Goal: Task Accomplishment & Management: Complete application form

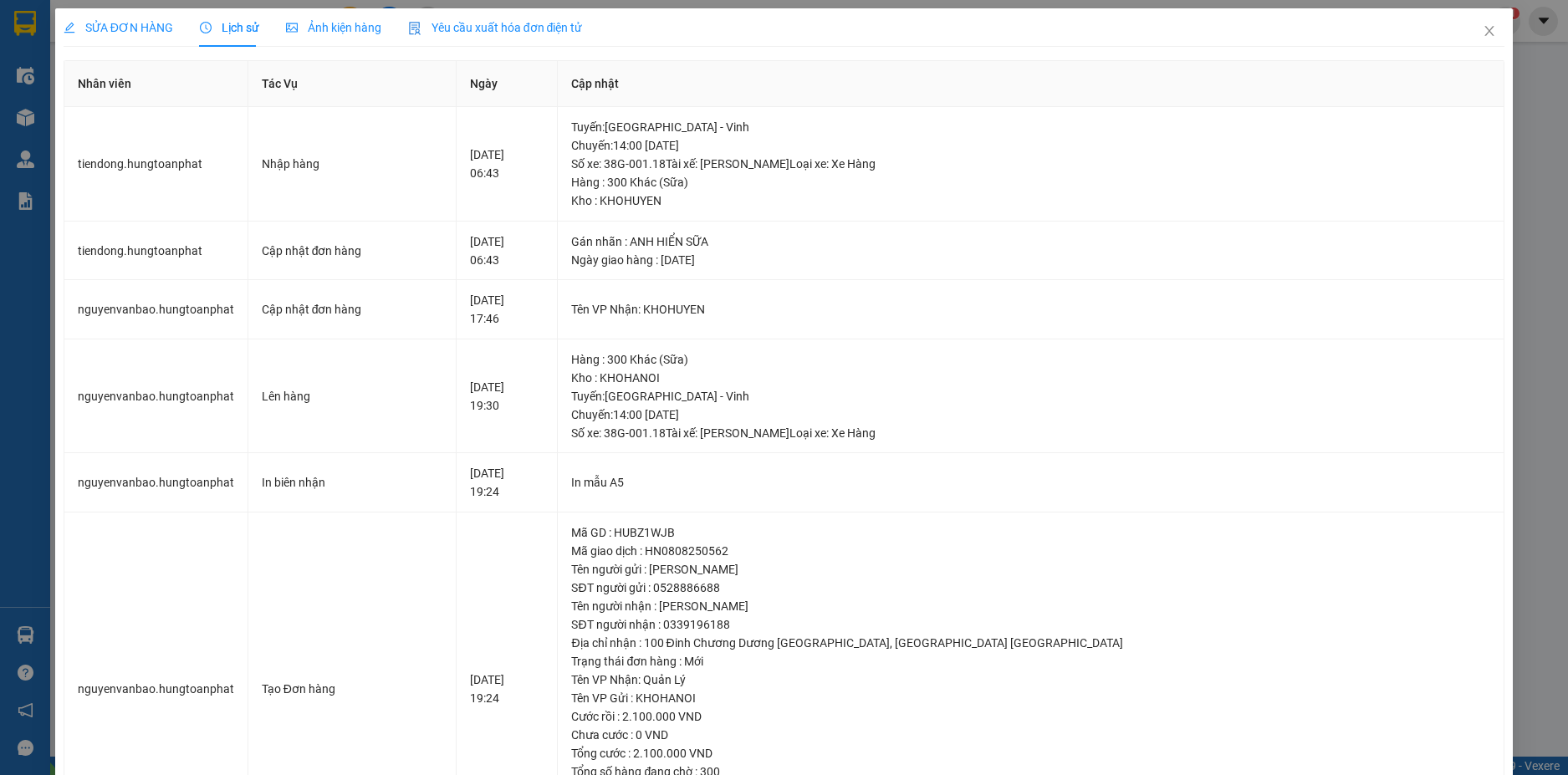
click at [335, 774] on img at bounding box center [329, 785] width 10 height 10
click at [1482, 32] on icon "close" at bounding box center [1489, 30] width 14 height 14
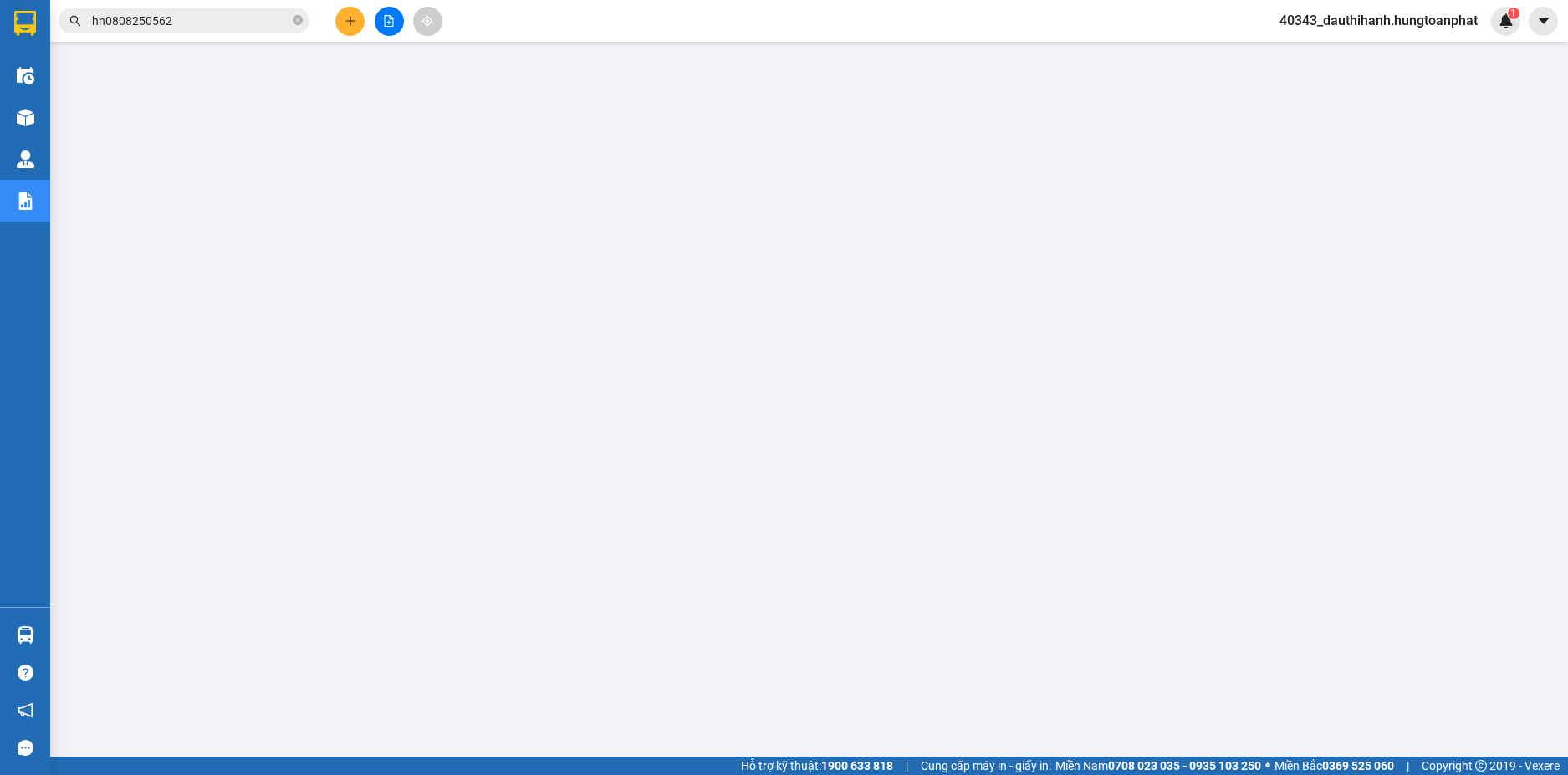
click at [300, 18] on icon "close-circle" at bounding box center [297, 19] width 10 height 10
click at [184, 19] on input "text" at bounding box center [191, 21] width 197 height 18
paste input "0978158231"
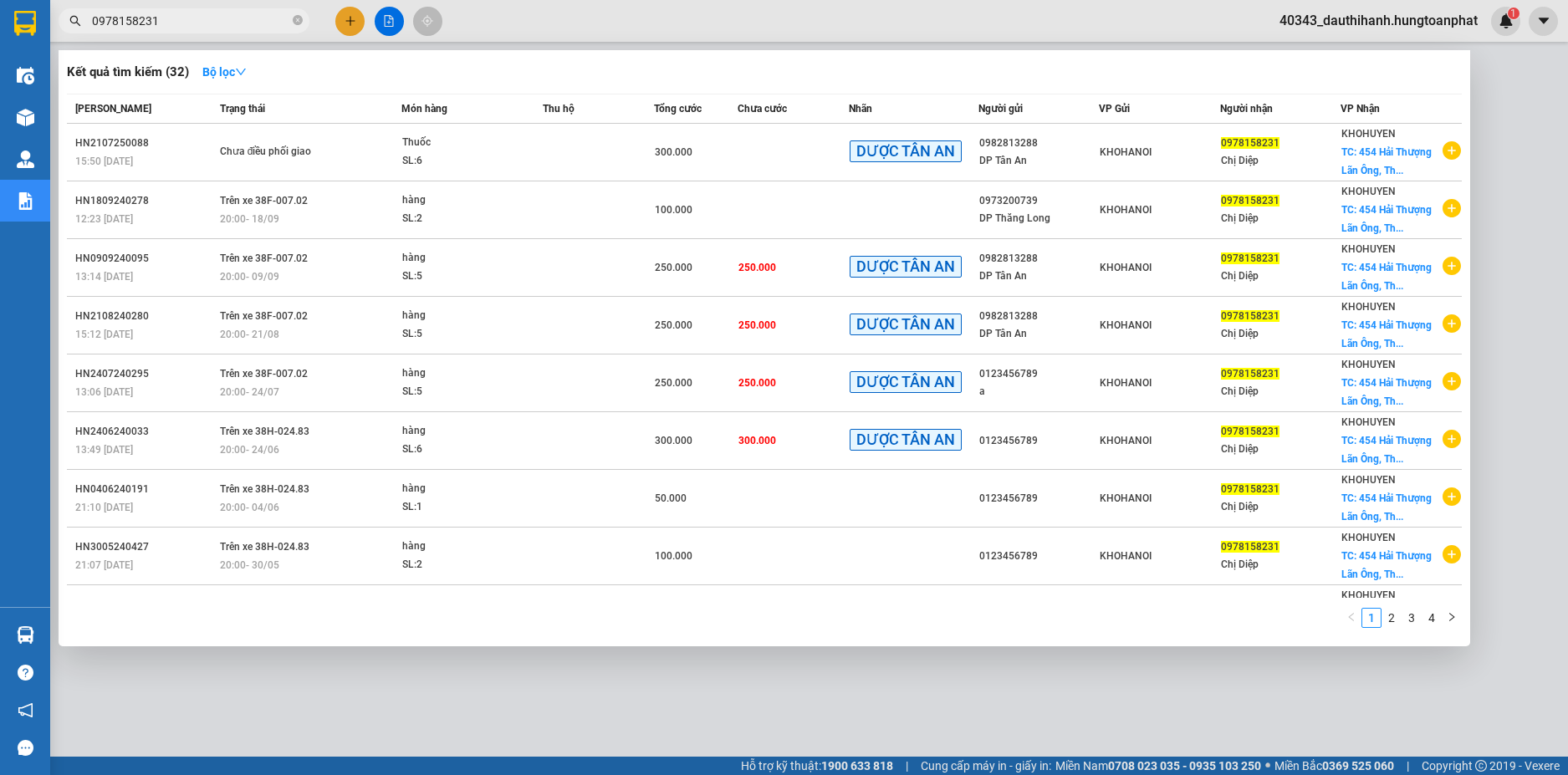
type input "0978158231"
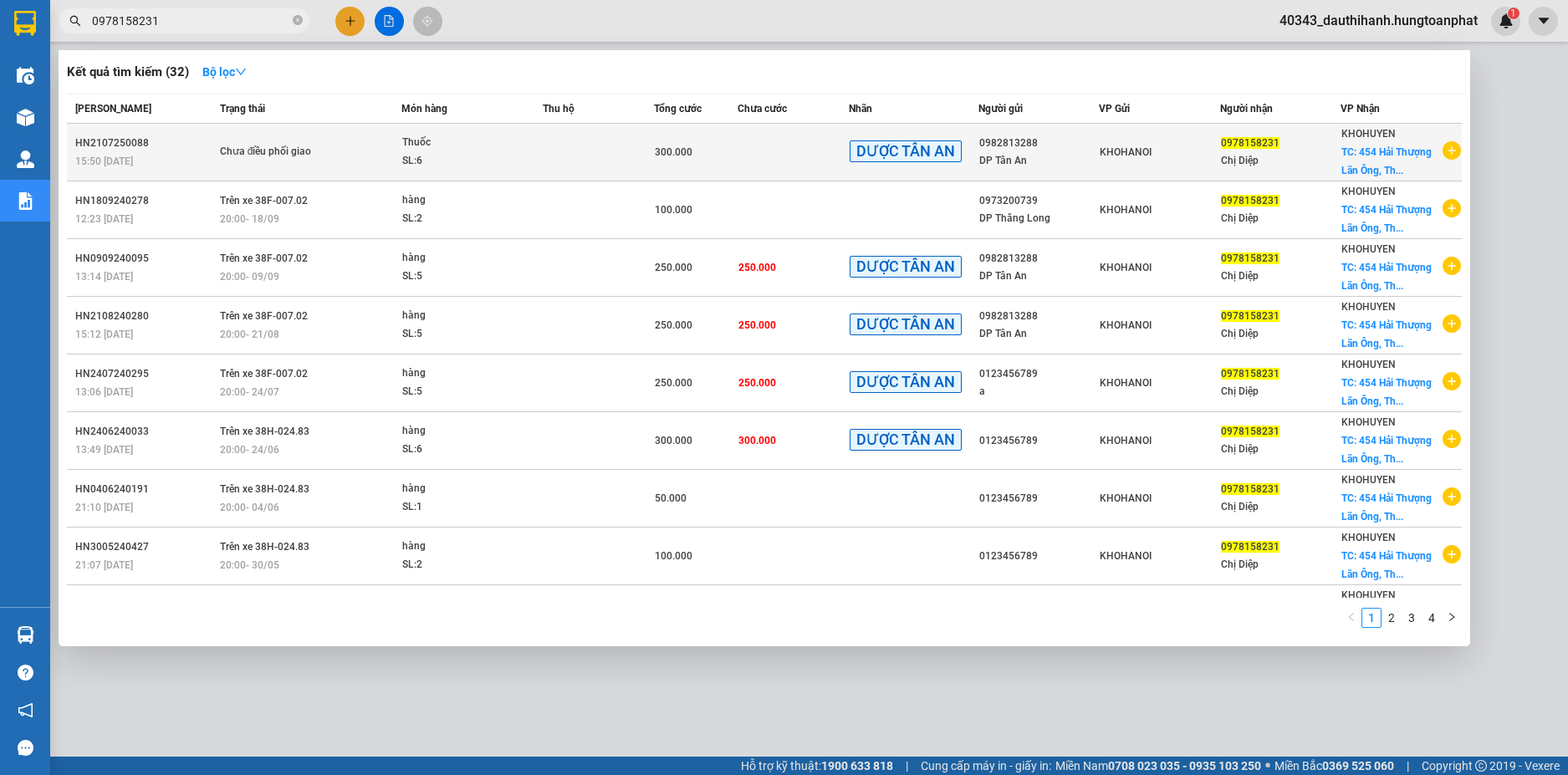
click at [367, 154] on span "Chưa điều phối giao" at bounding box center [310, 152] width 181 height 18
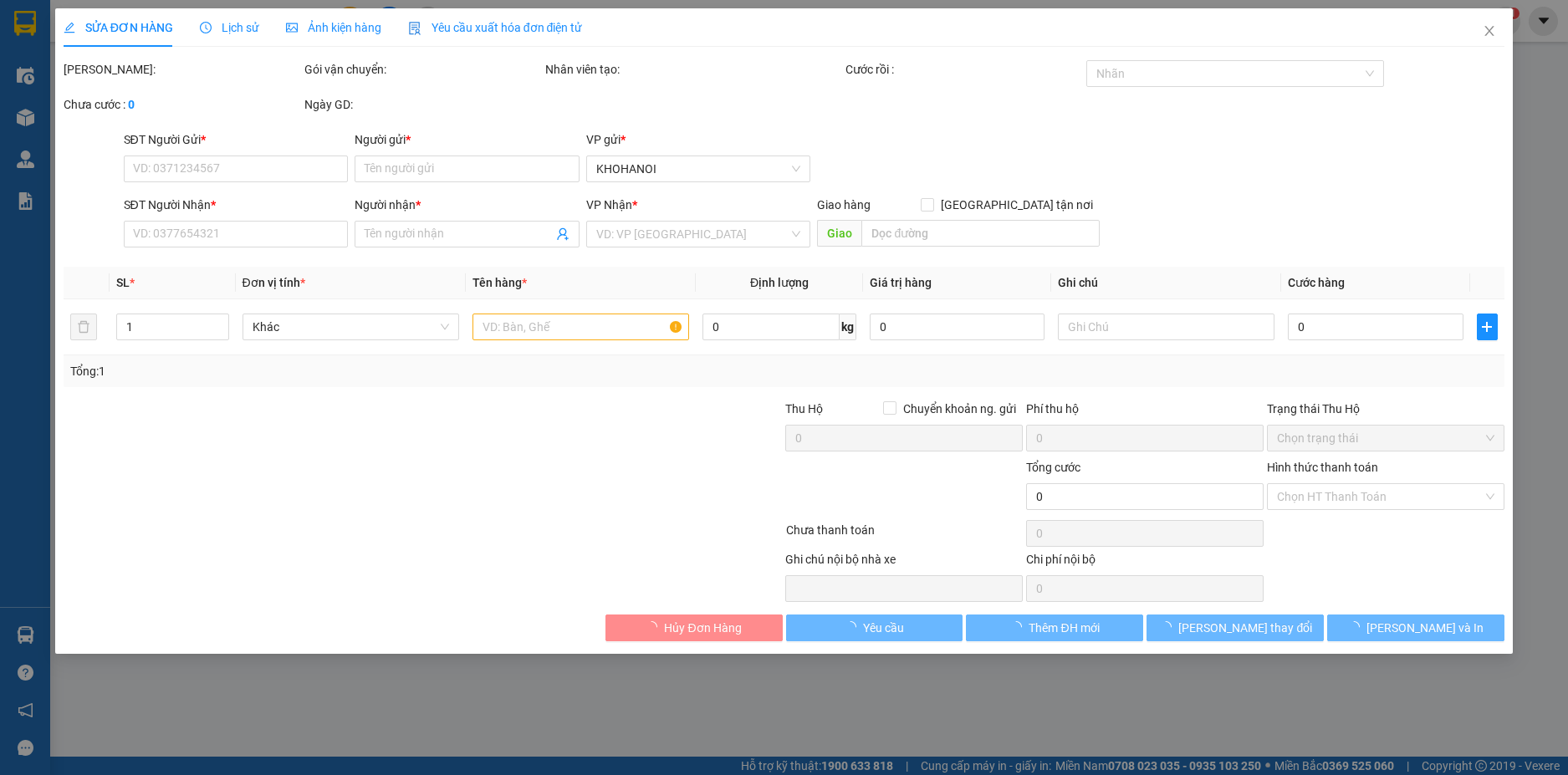
type input "0982813288"
type input "DP Tân An"
type input "0978158231"
type input "Chị Diệp"
checkbox input "true"
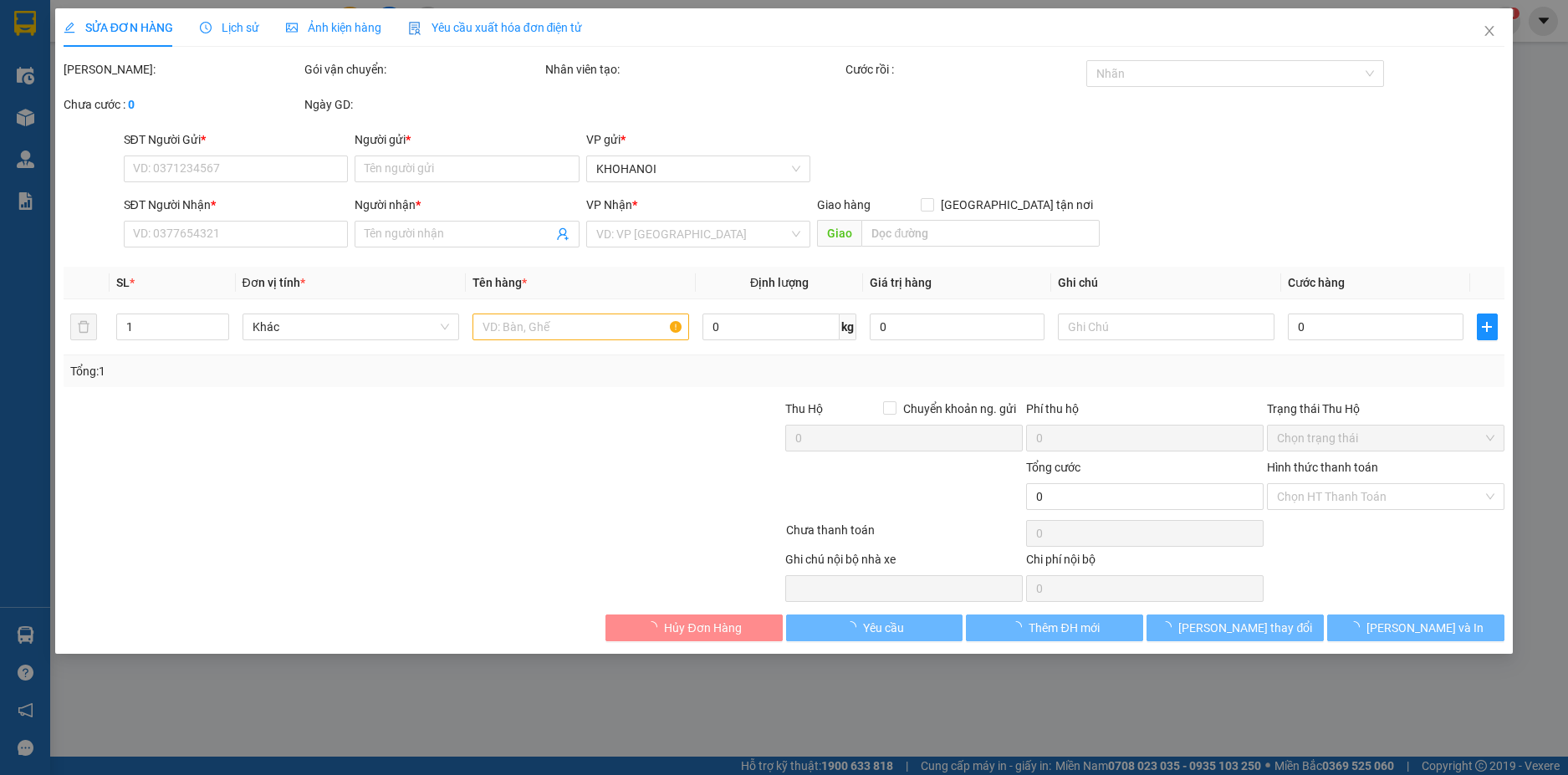
type input "454 Hải Thượng Lãn Ông, Thành phố [GEOGRAPHIC_DATA]"
type input "300.000"
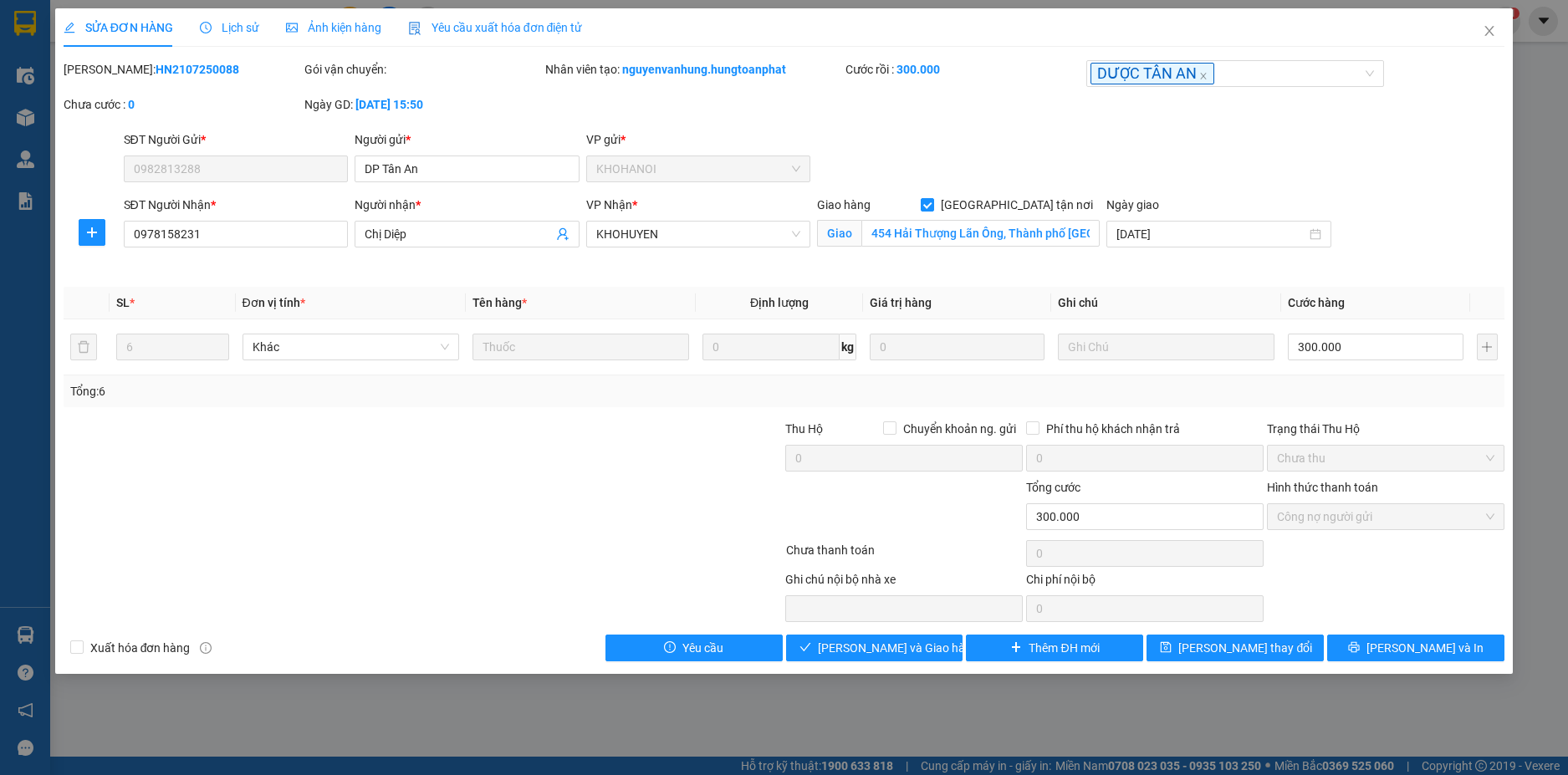
click at [210, 22] on icon "clock-circle" at bounding box center [206, 28] width 12 height 12
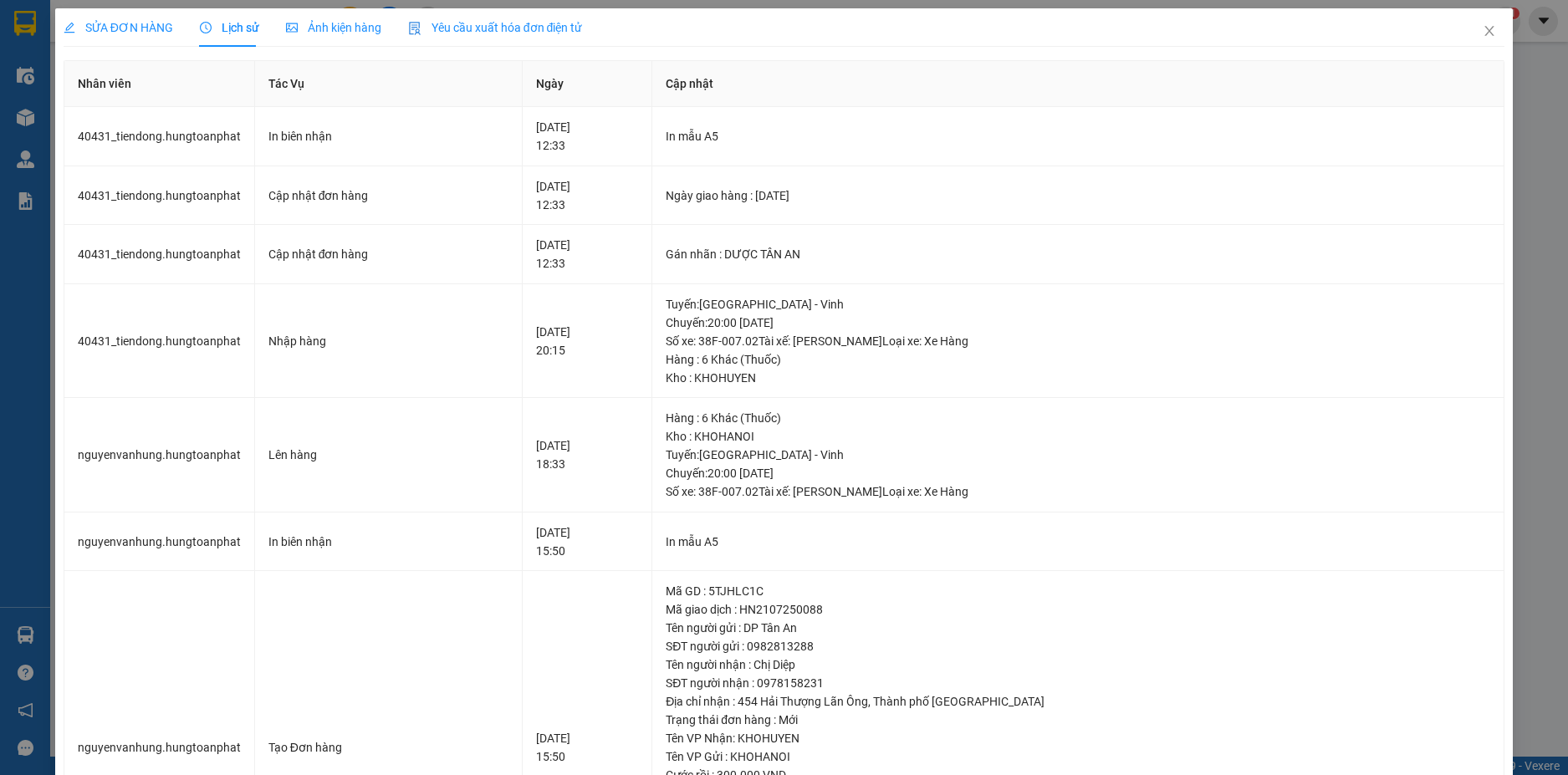
click at [125, 32] on span "SỬA ĐƠN HÀNG" at bounding box center [118, 28] width 110 height 14
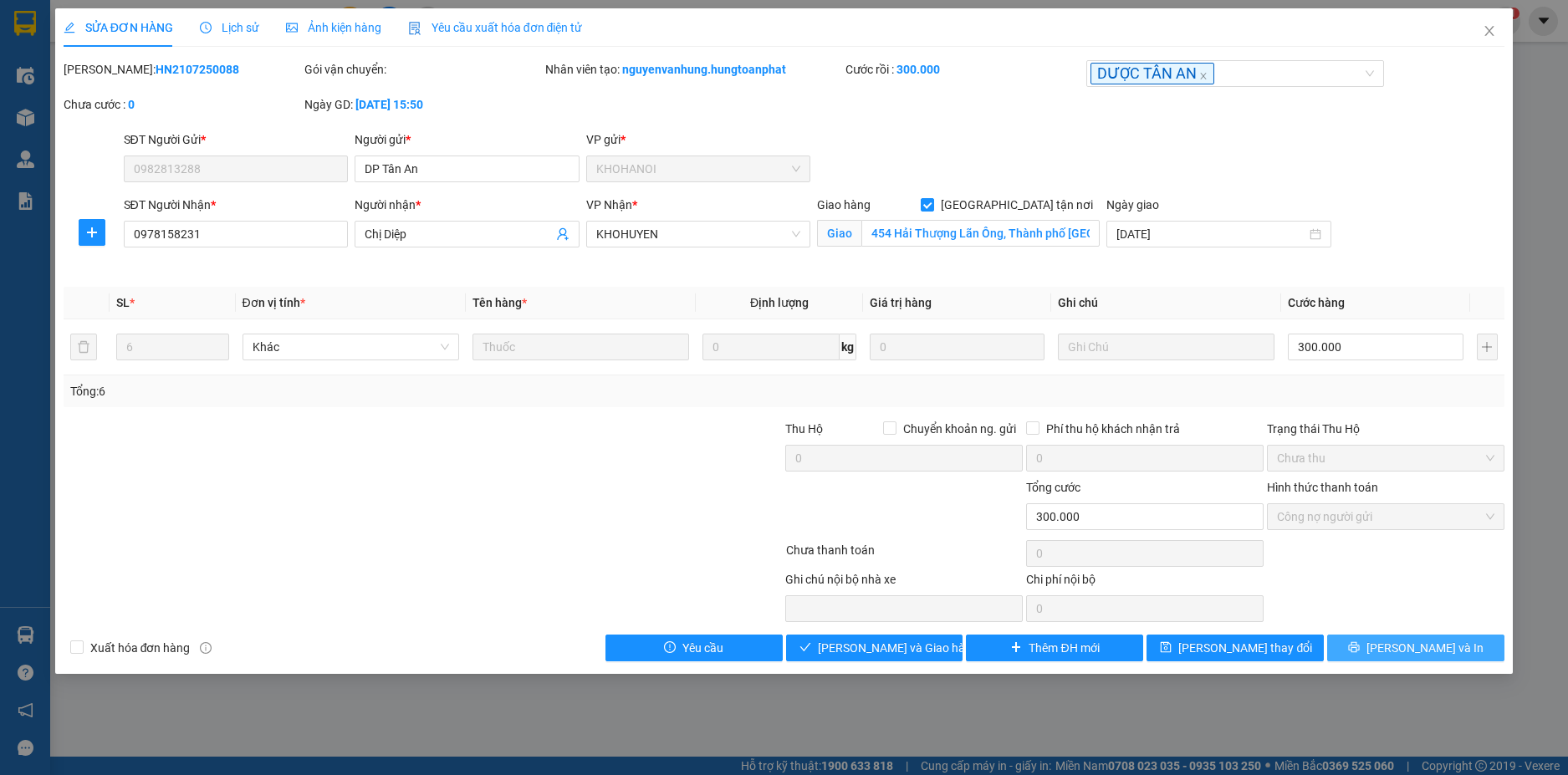
drag, startPoint x: 1384, startPoint y: 645, endPoint x: 1242, endPoint y: 614, distance: 145.3
click at [1360, 645] on icon "printer" at bounding box center [1353, 647] width 12 height 12
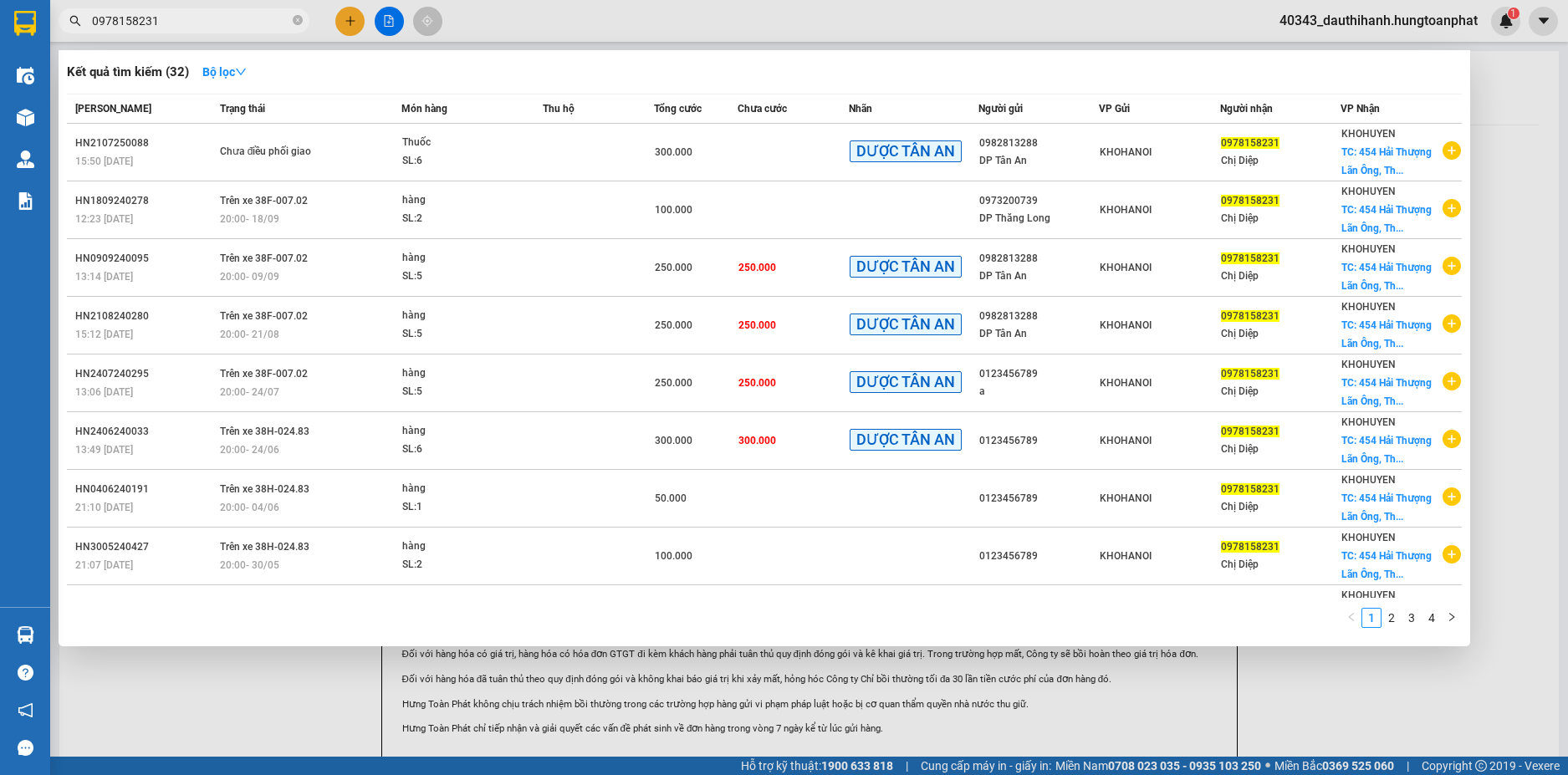
click at [168, 26] on input "0978158231" at bounding box center [191, 21] width 197 height 18
click at [1499, 120] on div at bounding box center [784, 388] width 1568 height 775
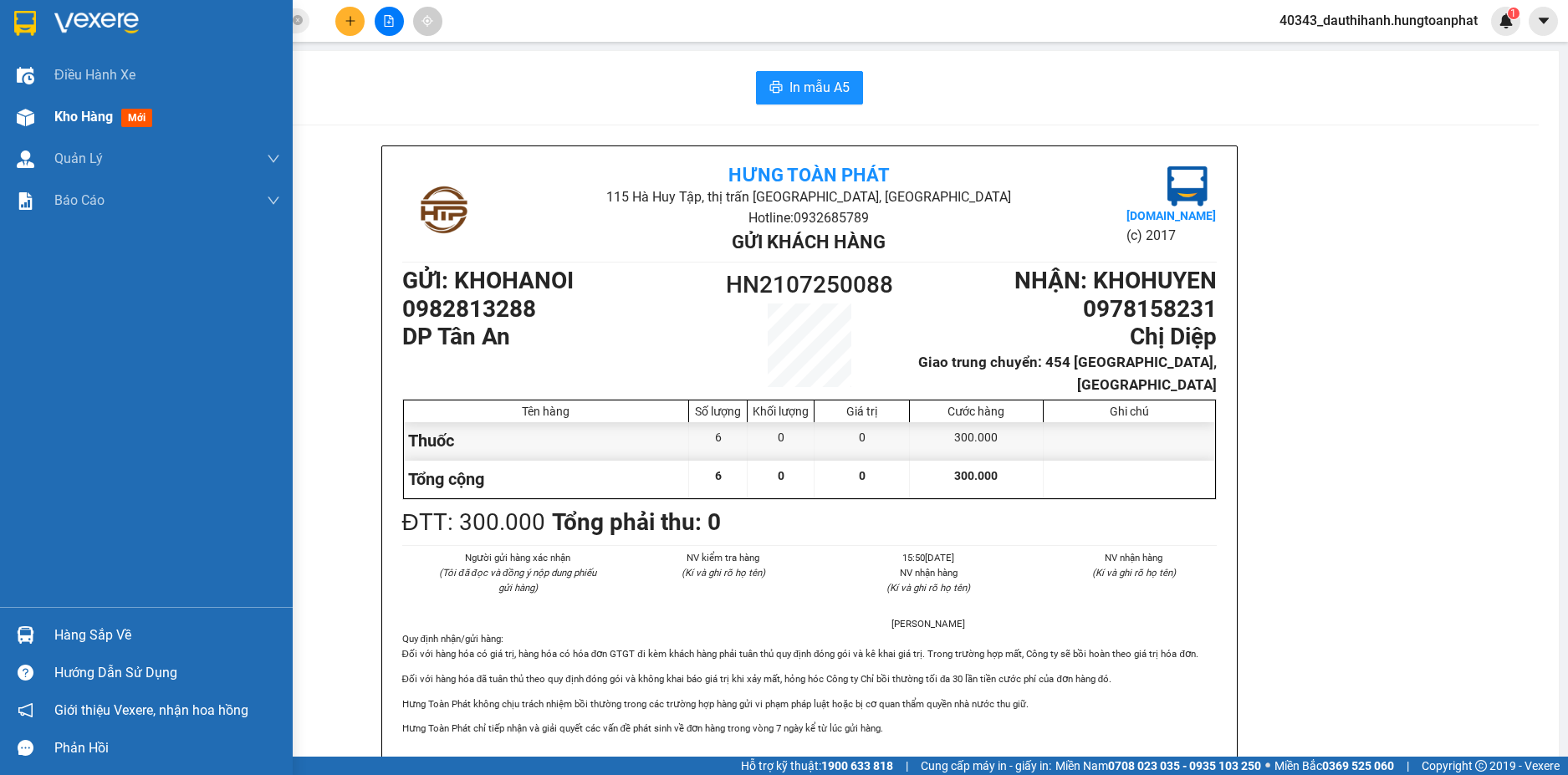
click at [76, 113] on span "Kho hàng" at bounding box center [83, 116] width 58 height 16
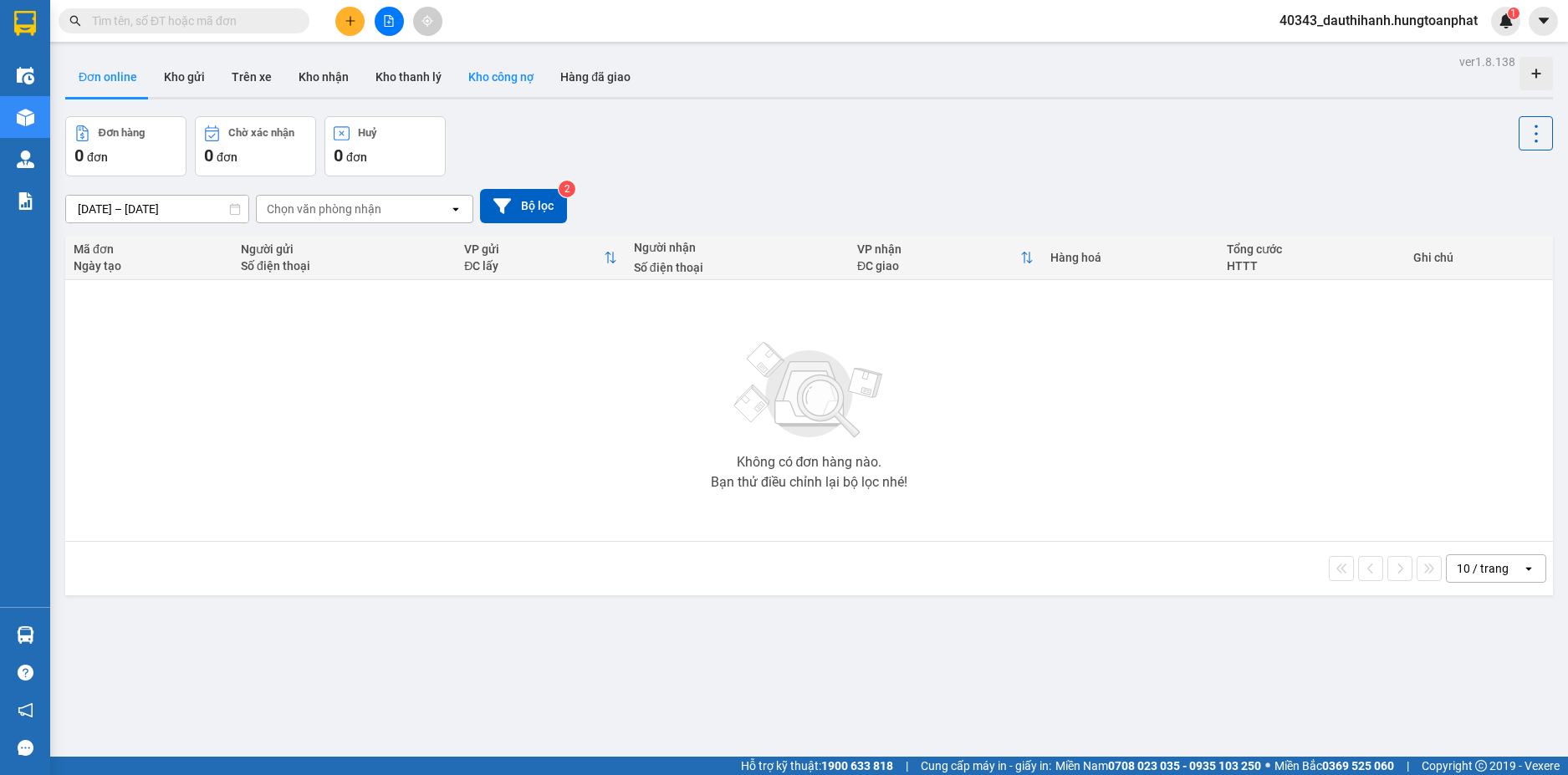
click at [504, 79] on button "Kho công nợ" at bounding box center [501, 78] width 92 height 41
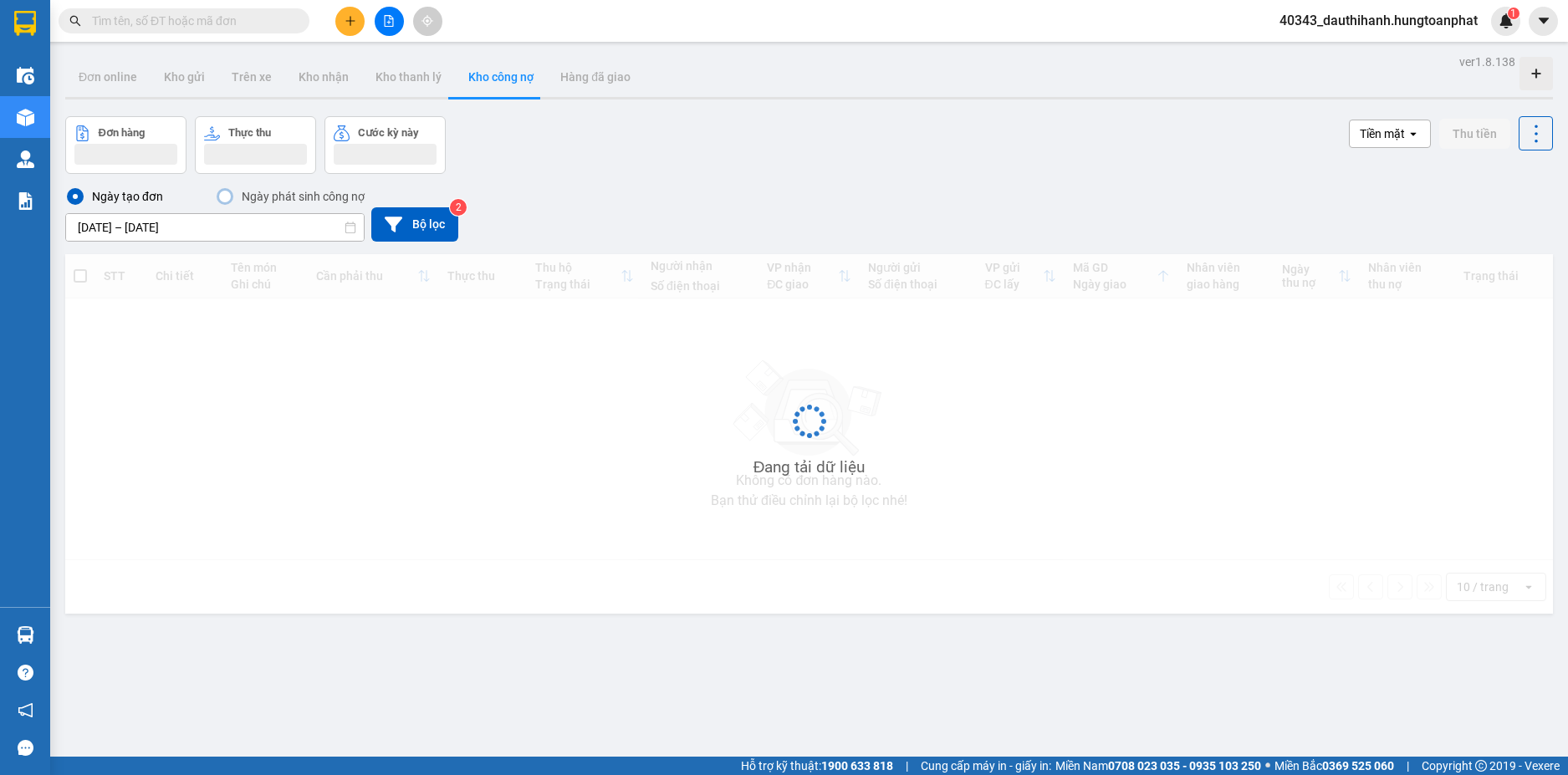
click at [137, 224] on input "11/08/2025 – 14/08/2025" at bounding box center [215, 227] width 298 height 27
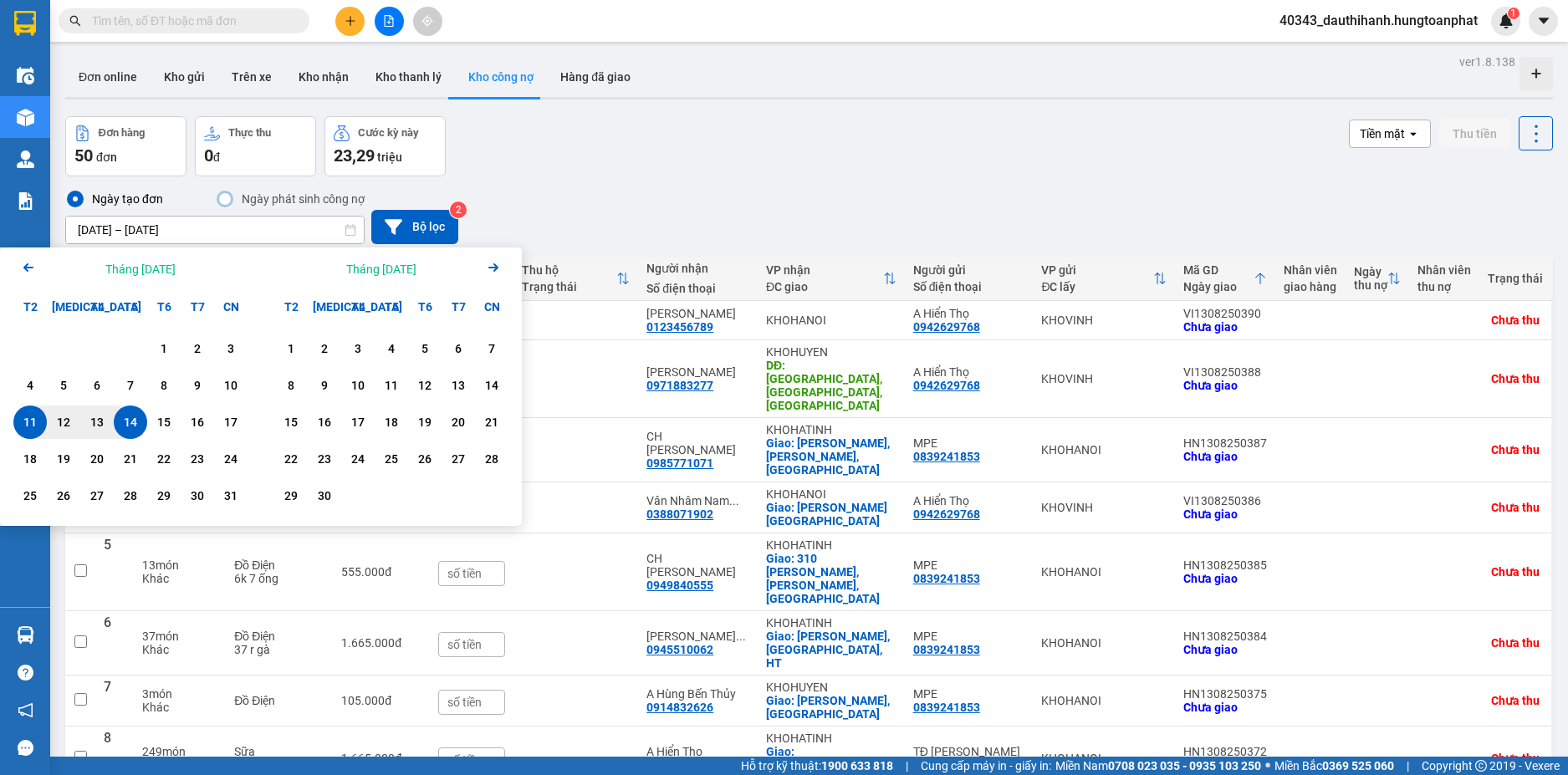
click at [27, 267] on icon "Previous month." at bounding box center [28, 268] width 10 height 8
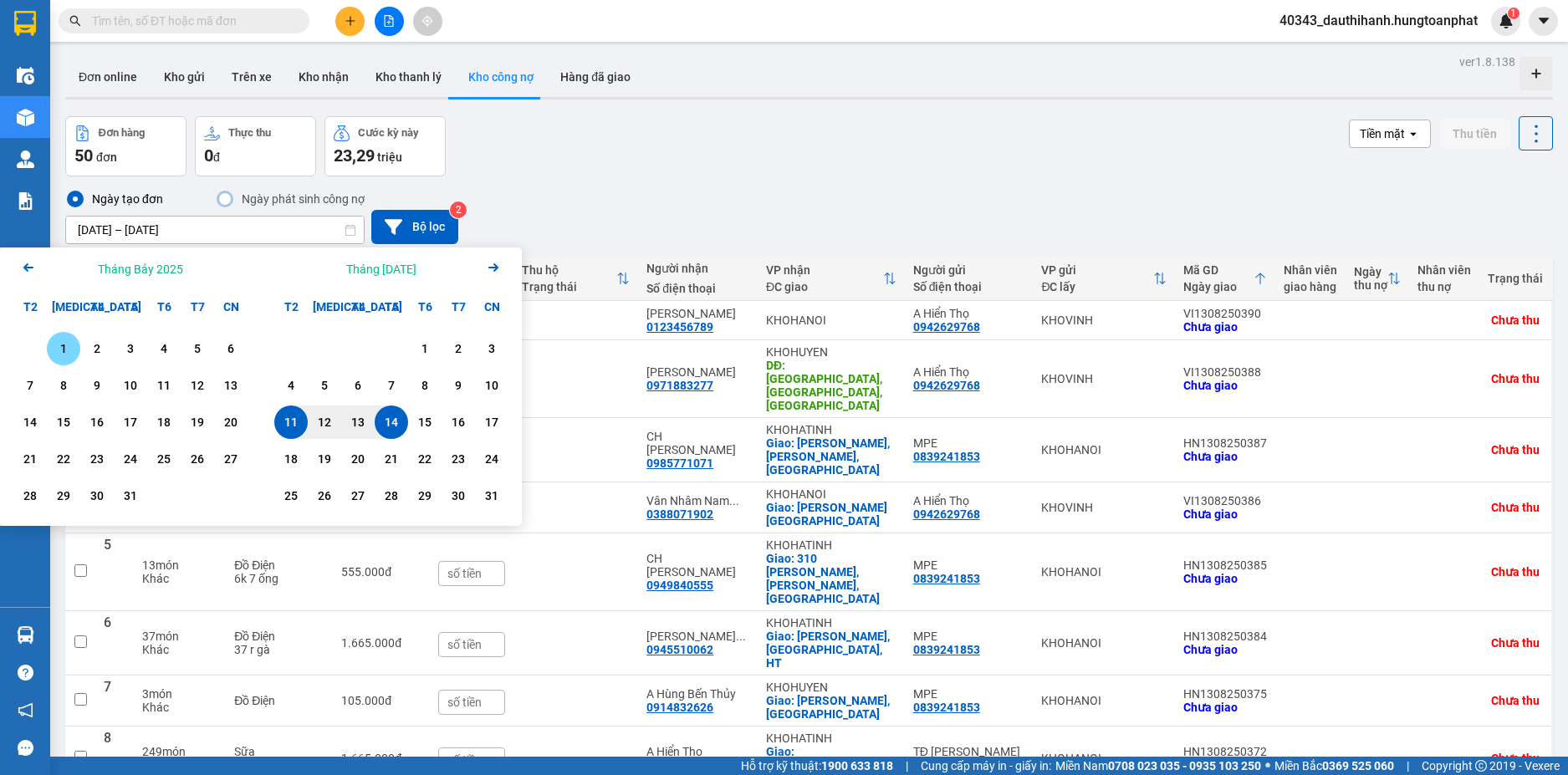
click at [63, 352] on div "1" at bounding box center [63, 349] width 23 height 20
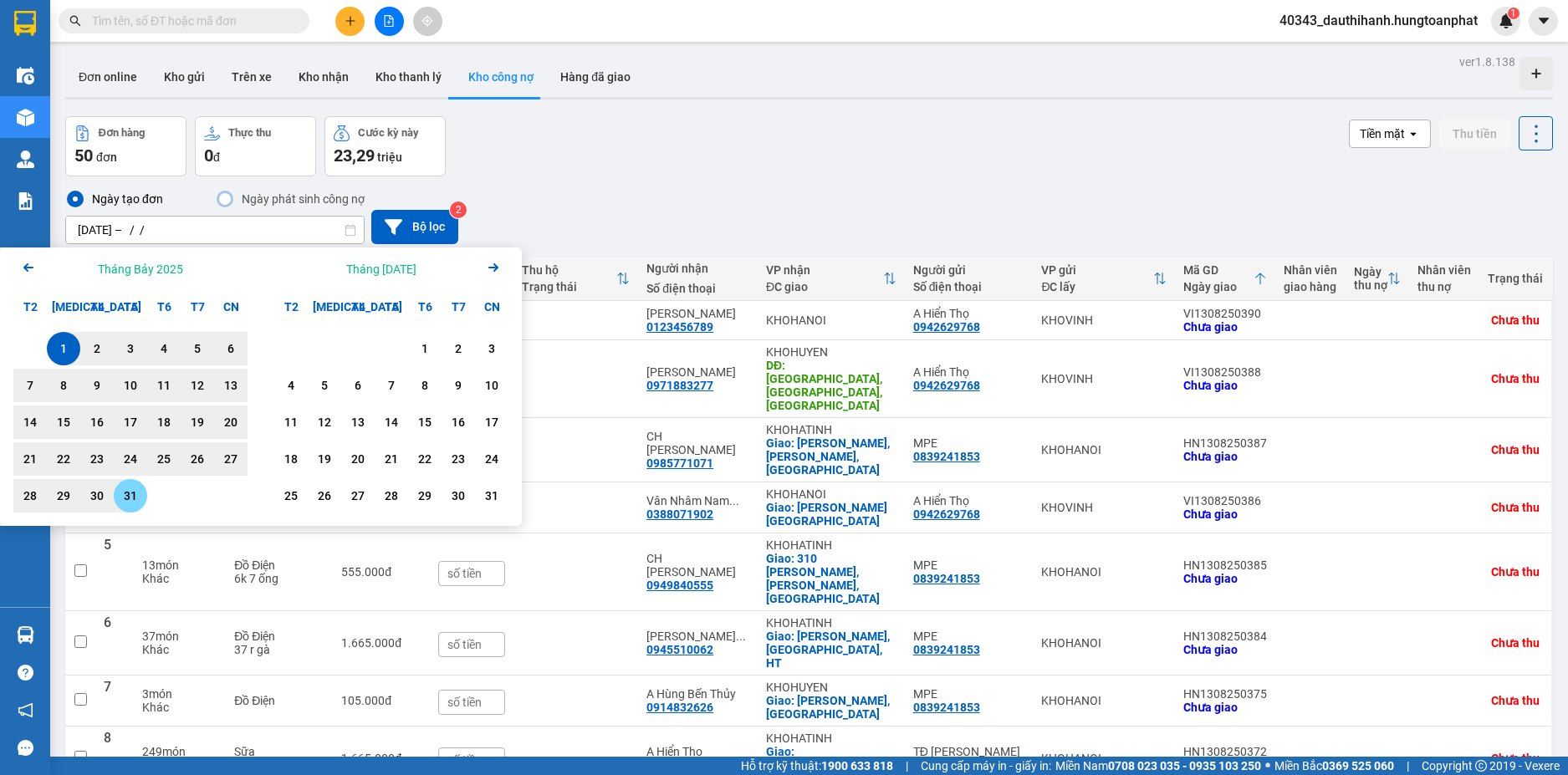
click at [128, 496] on div "31" at bounding box center [130, 496] width 23 height 20
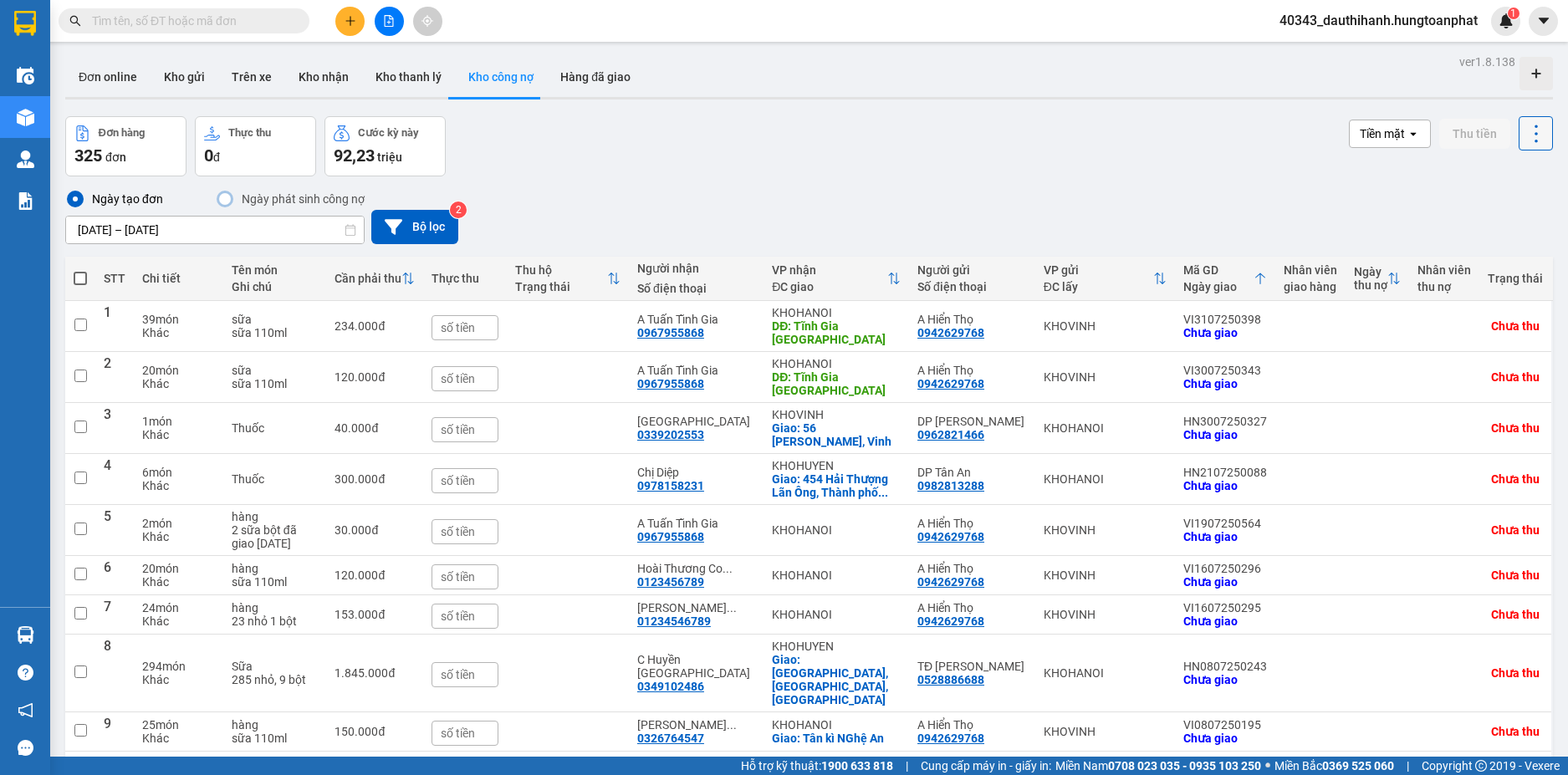
drag, startPoint x: 1518, startPoint y: 134, endPoint x: 1518, endPoint y: 152, distance: 18.0
click at [1525, 135] on icon at bounding box center [1536, 133] width 23 height 23
click at [1508, 176] on span "Xuất excel" at bounding box center [1503, 179] width 53 height 17
click at [184, 228] on input "01/07/2025 – 31/07/2025" at bounding box center [215, 230] width 298 height 27
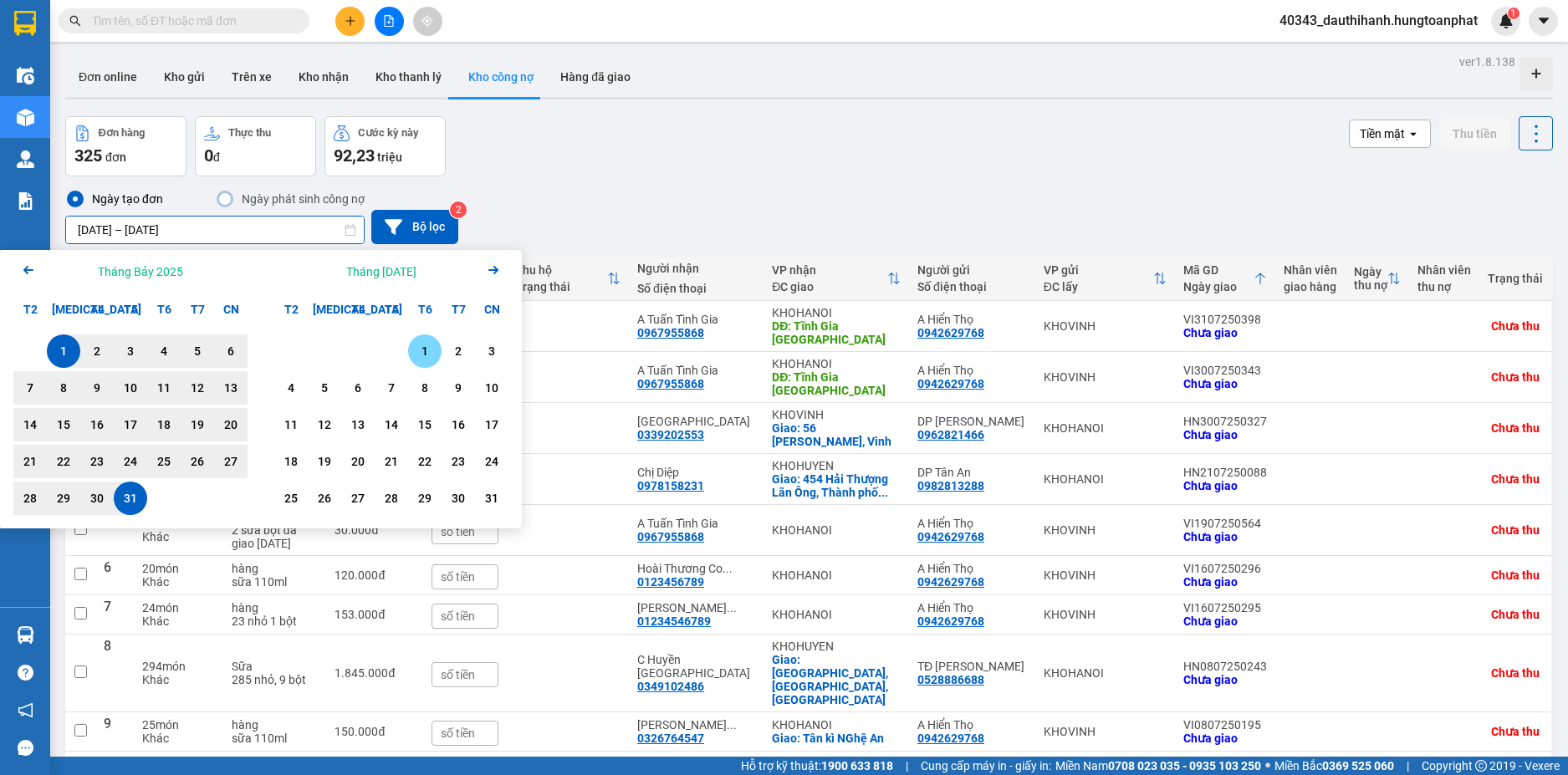
click at [428, 347] on div "1" at bounding box center [424, 352] width 23 height 20
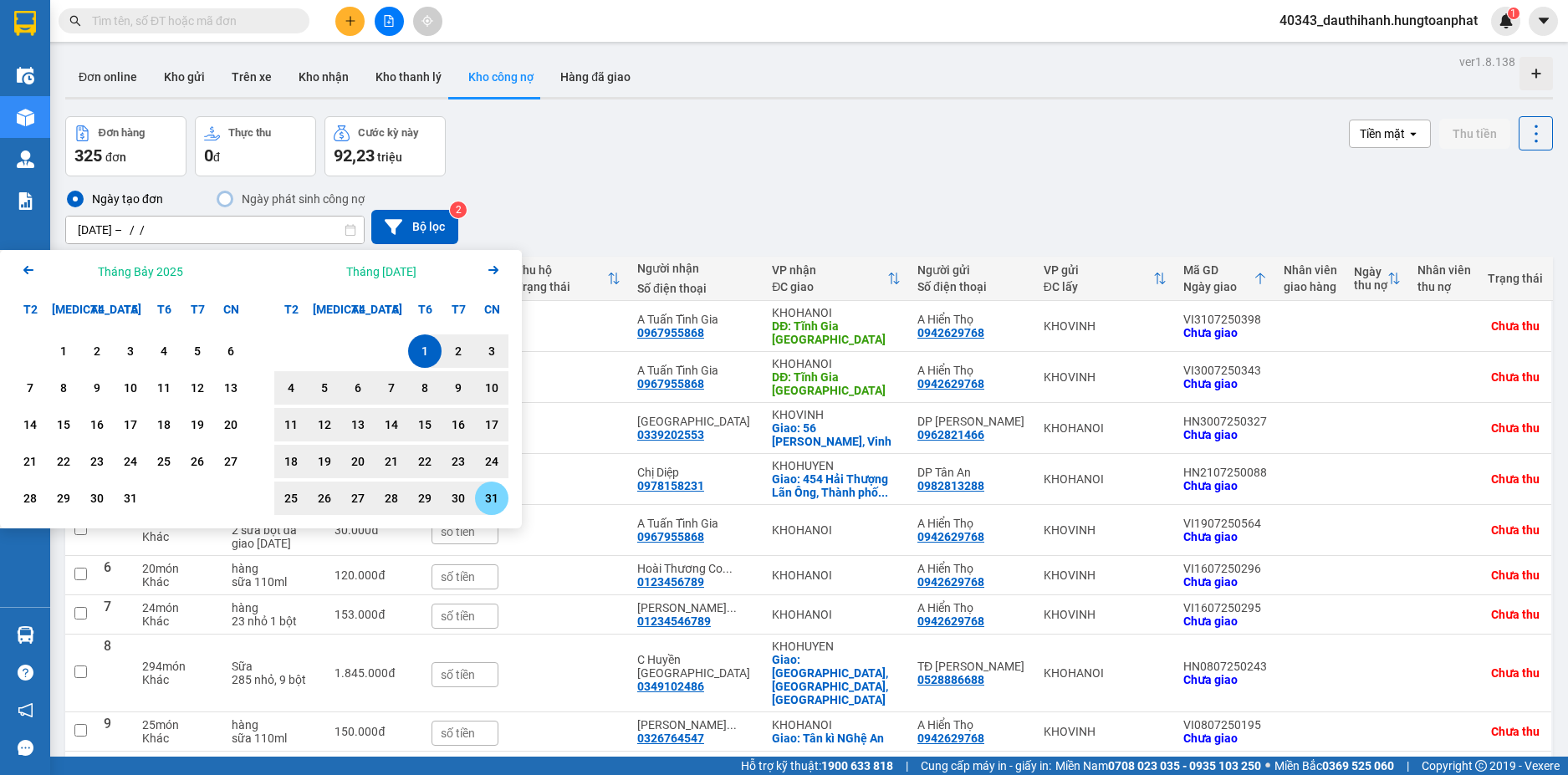
drag, startPoint x: 491, startPoint y: 506, endPoint x: 485, endPoint y: 474, distance: 32.6
click at [493, 506] on div "31" at bounding box center [491, 498] width 23 height 20
type input "01/08/2025 – 31/08/2025"
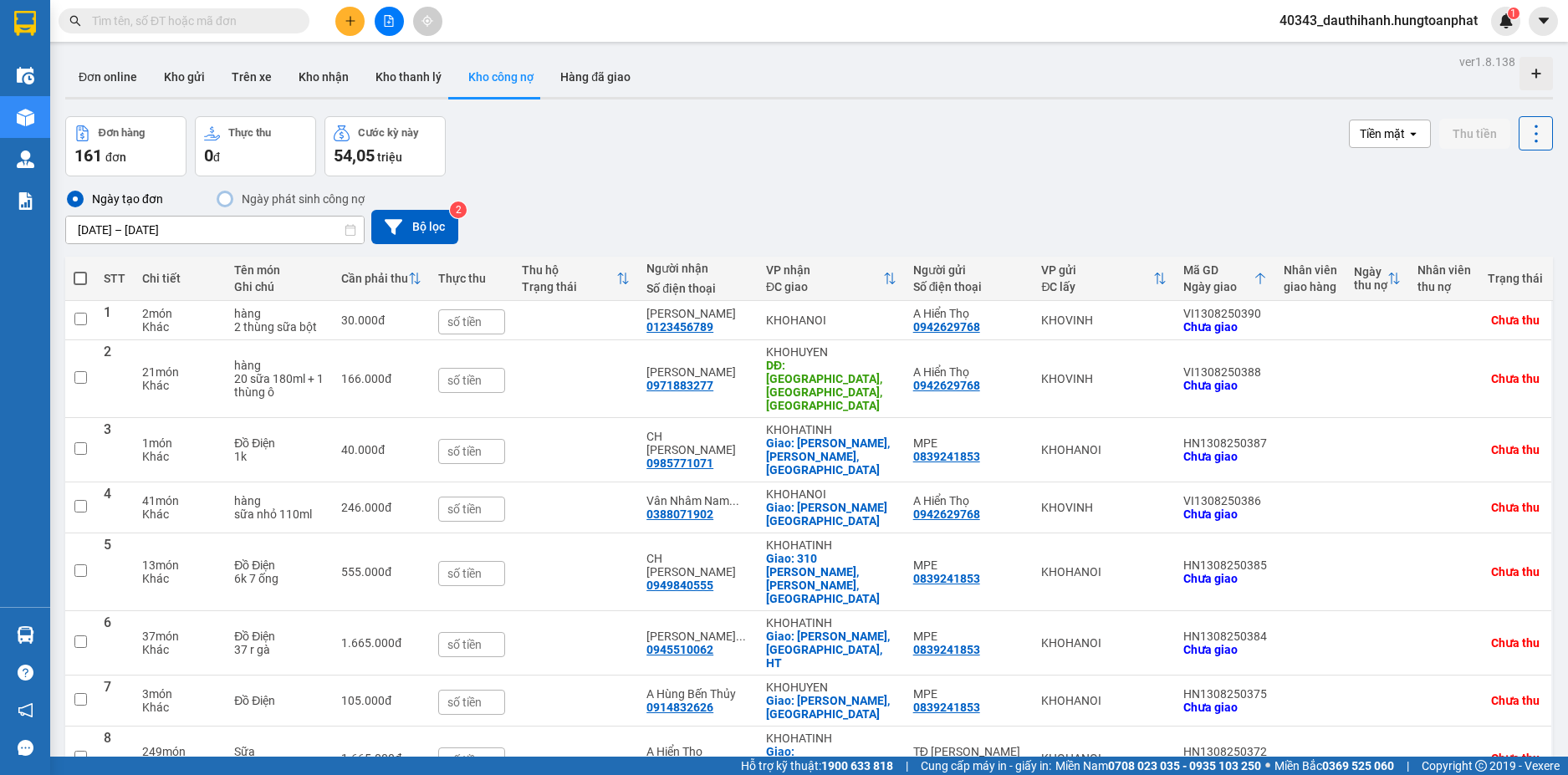
click at [1525, 128] on icon at bounding box center [1536, 133] width 23 height 23
click at [1502, 176] on span "Xuất excel" at bounding box center [1503, 179] width 53 height 17
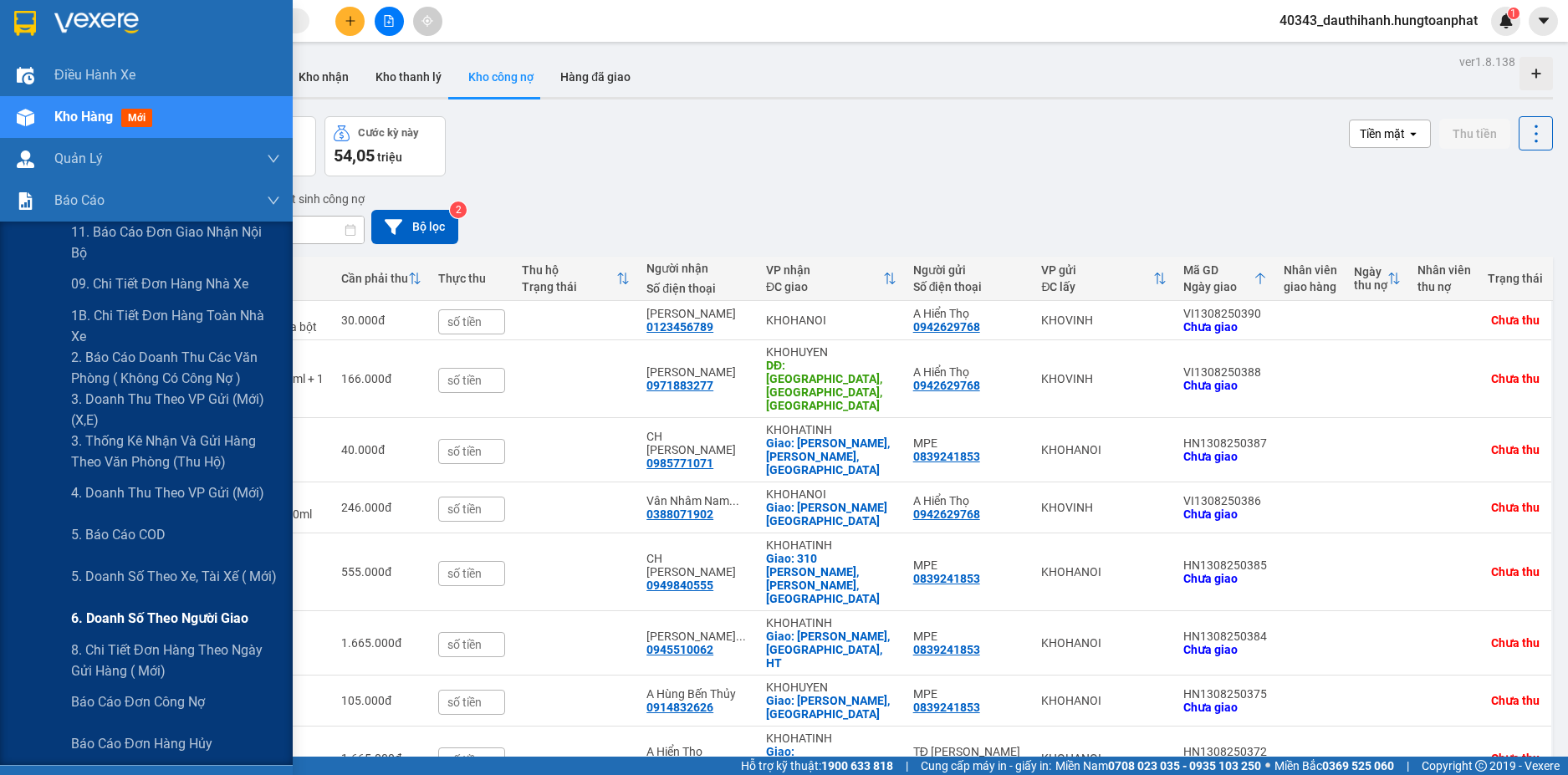
click at [102, 609] on span "6. Doanh số theo người giao" at bounding box center [160, 618] width 177 height 21
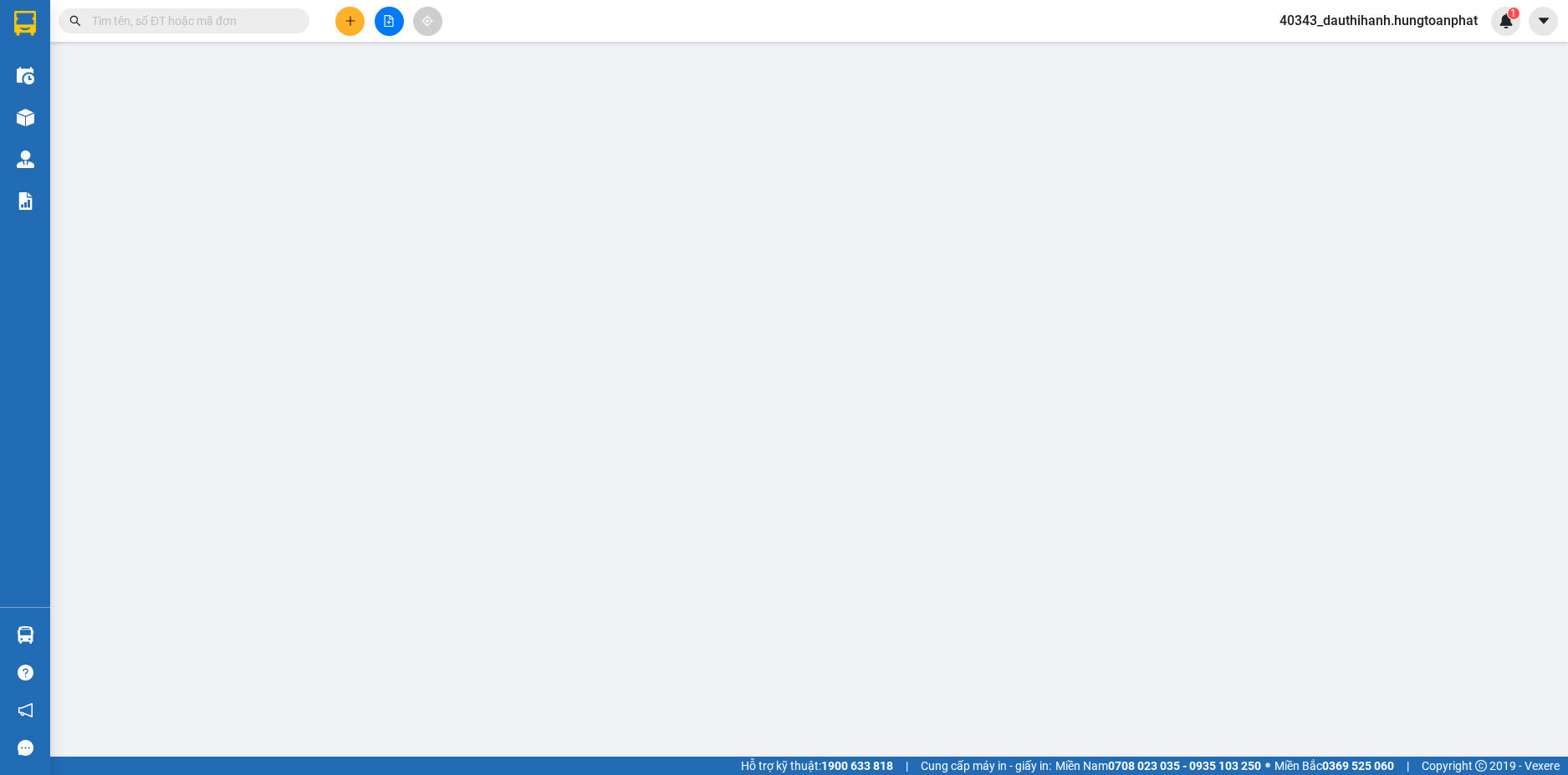
click at [202, 23] on input "text" at bounding box center [191, 21] width 197 height 18
paste input "HN2207250161"
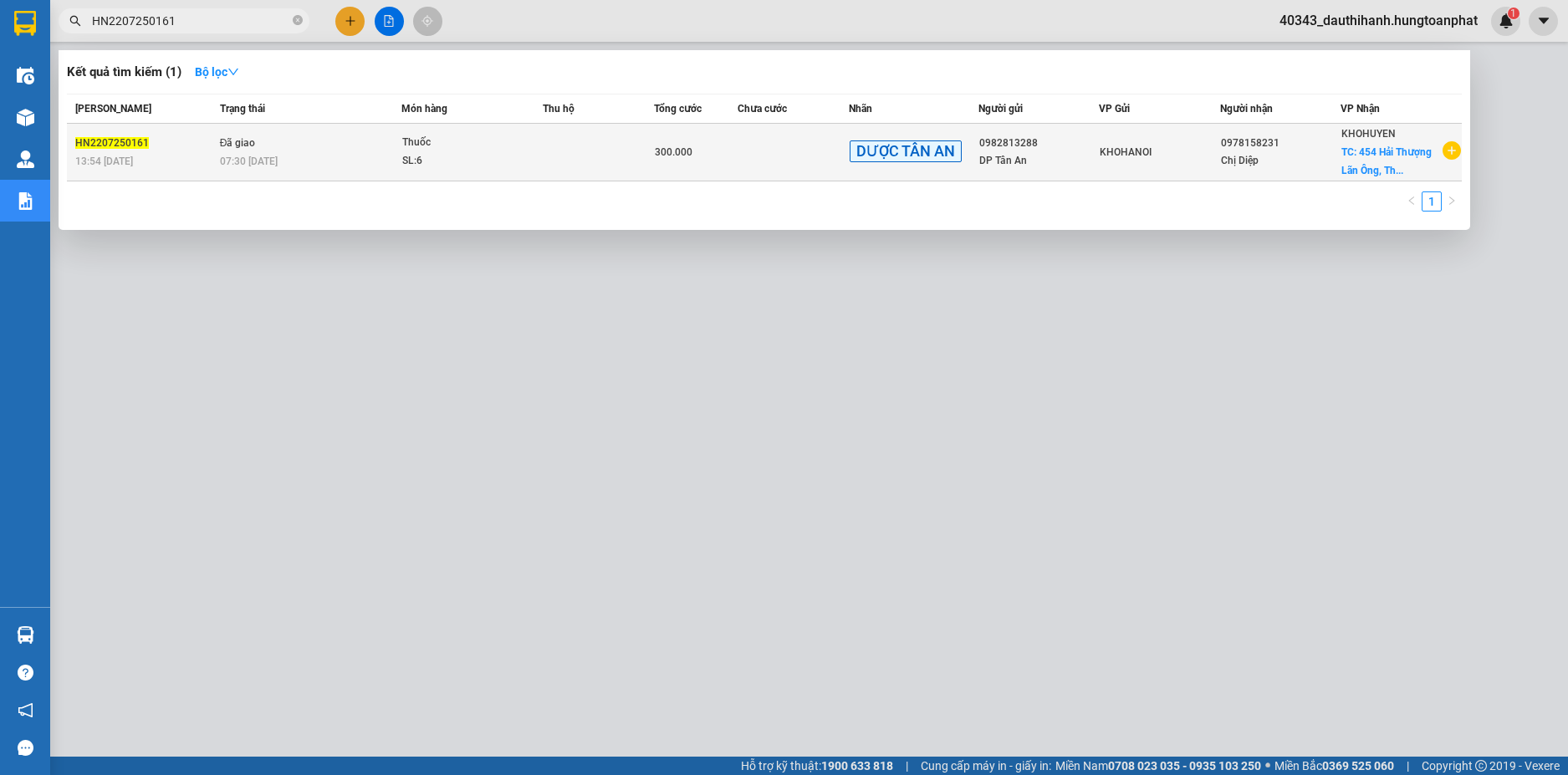
type input "HN2207250161"
click at [369, 151] on td "Đã giao 07:30 [DATE]" at bounding box center [308, 152] width 185 height 58
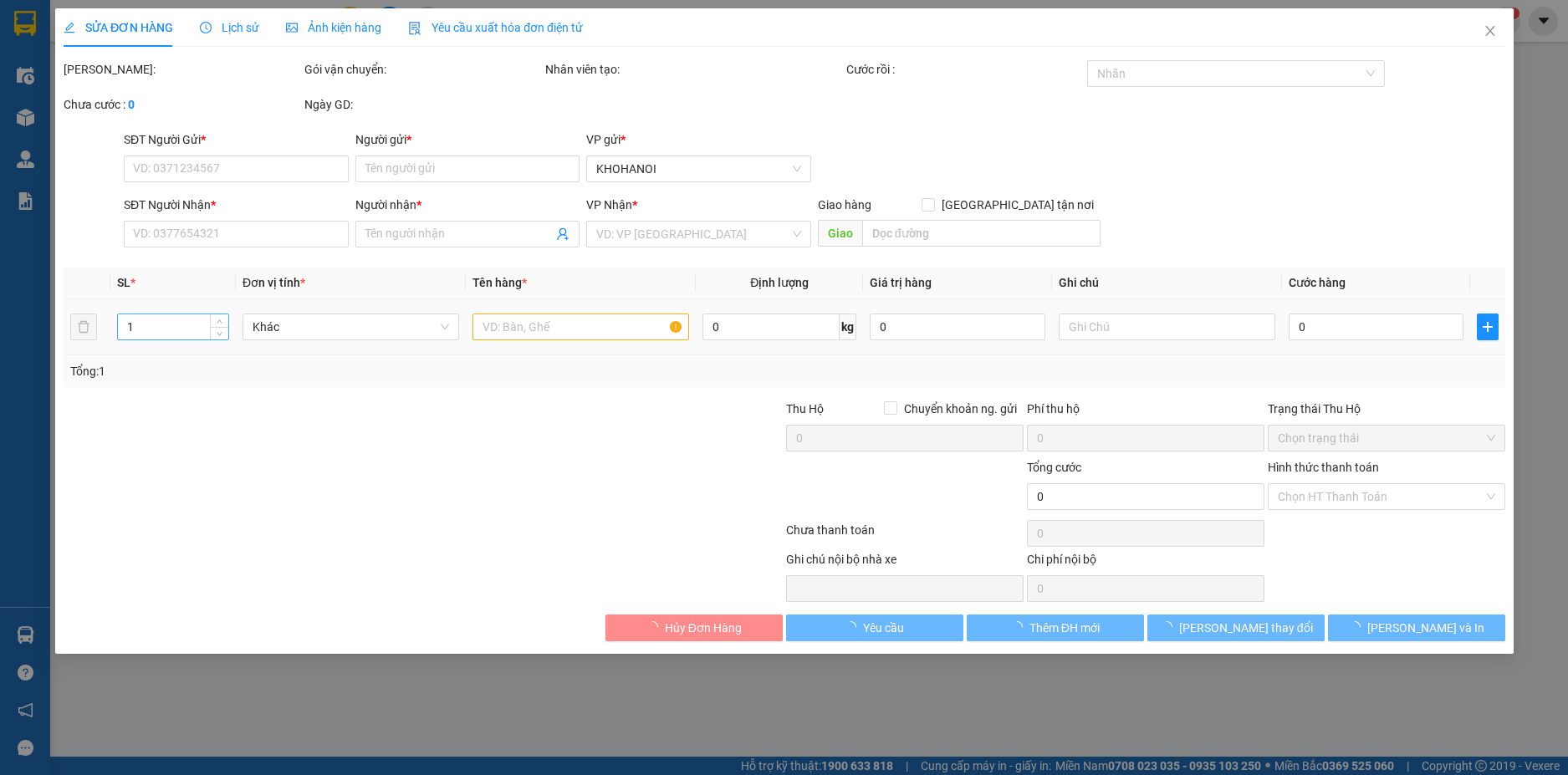
type input "0982813288"
type input "DP Tân An"
type input "0978158231"
type input "Chị Diệp"
checkbox input "true"
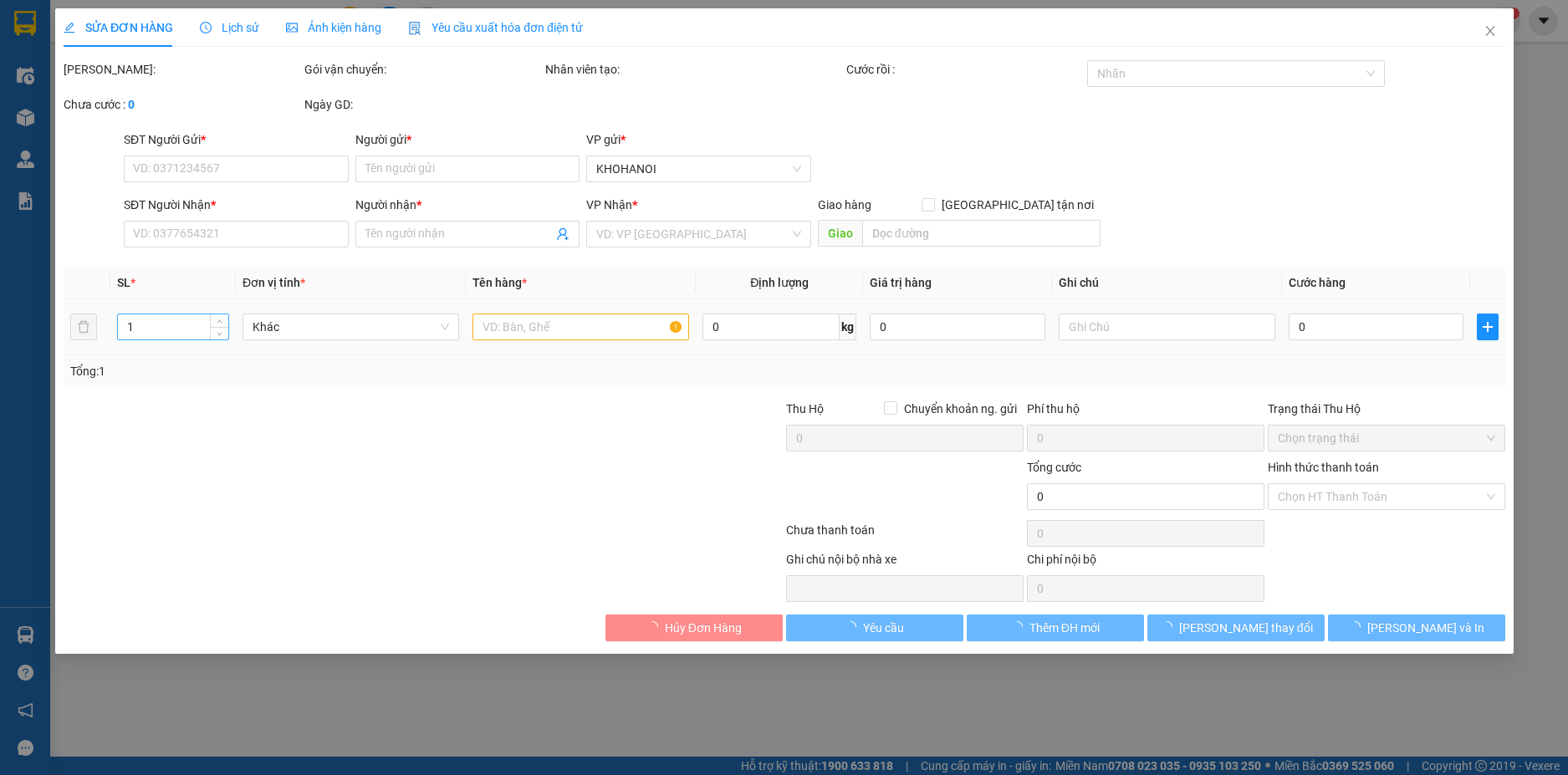
type input "454 Hải Thượng Lãn Ông, Thành phố [GEOGRAPHIC_DATA]"
type input "300.000"
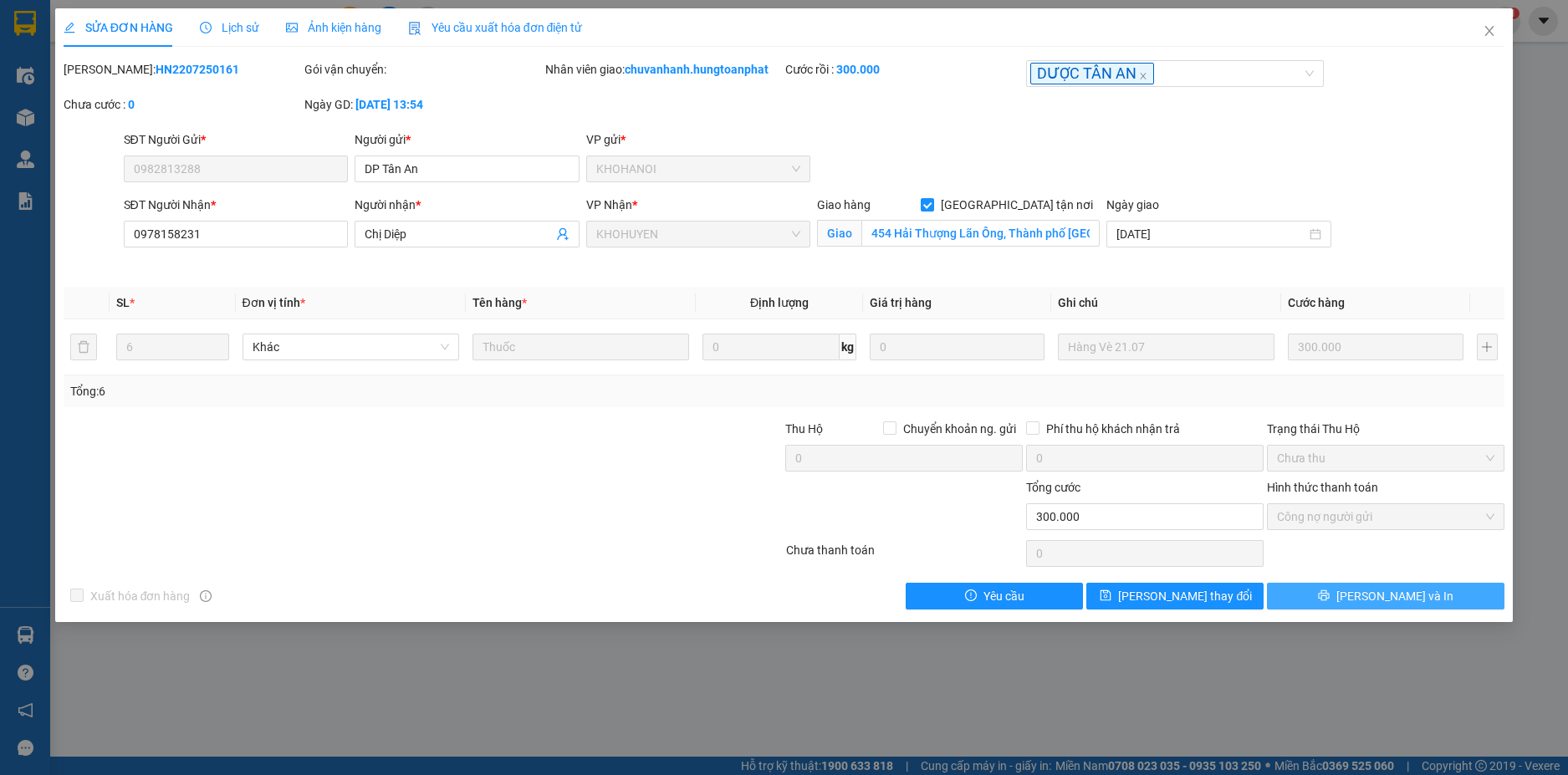
drag, startPoint x: 1341, startPoint y: 602, endPoint x: 1301, endPoint y: 596, distance: 40.4
click at [1337, 602] on button "[PERSON_NAME] và In" at bounding box center [1384, 596] width 237 height 27
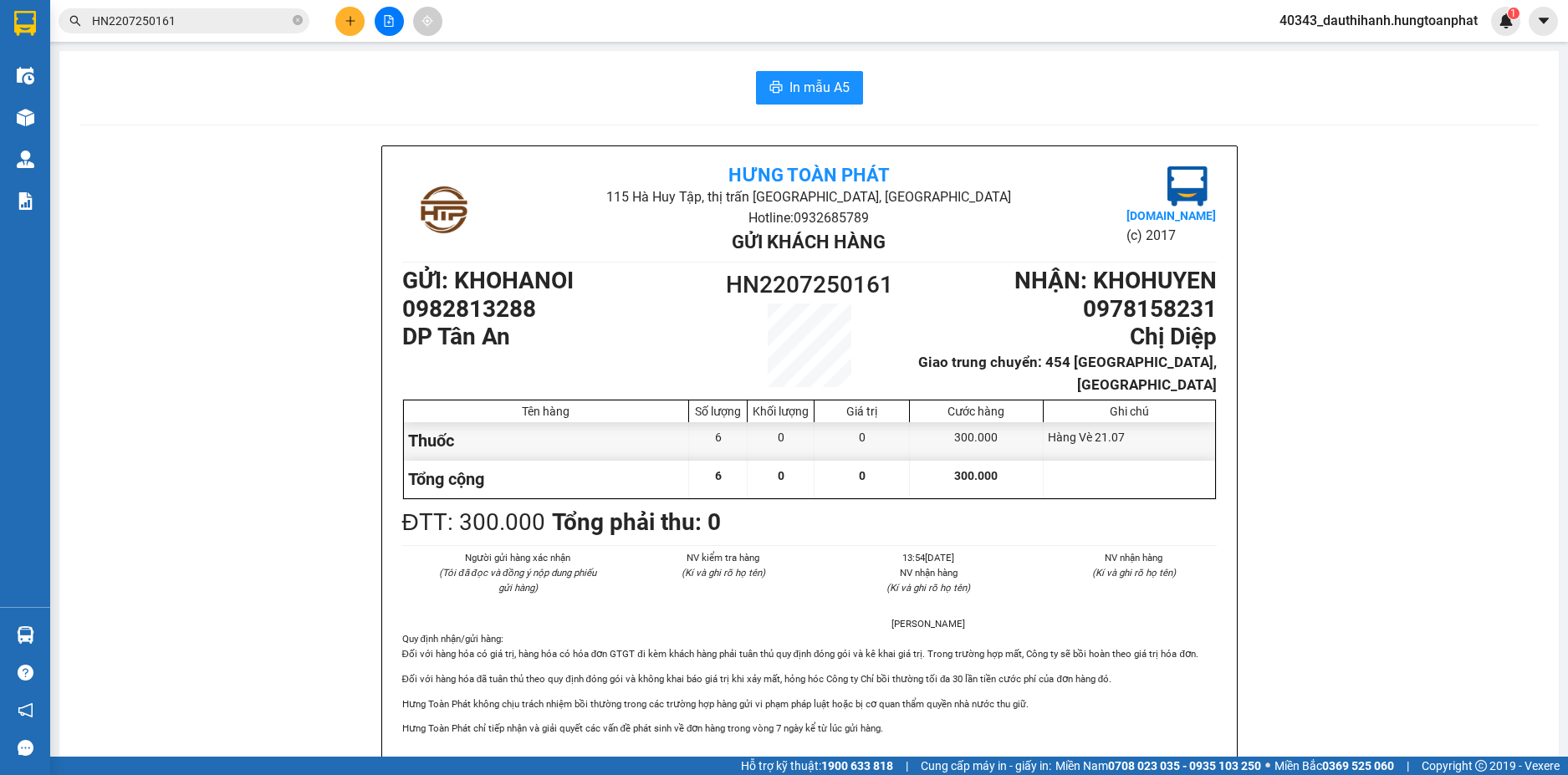
click at [195, 23] on input "HN2207250161" at bounding box center [191, 21] width 197 height 18
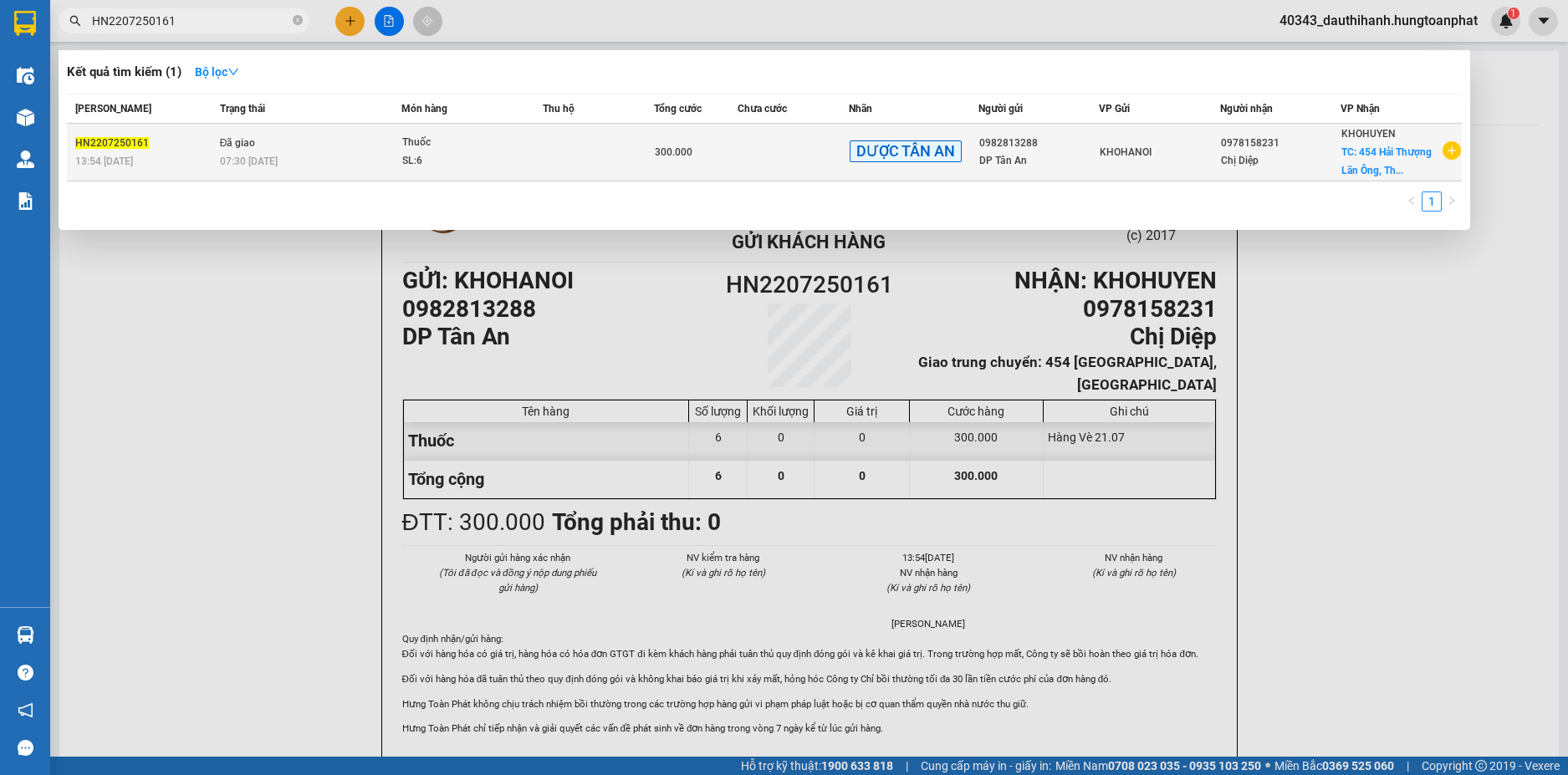
click at [219, 165] on td "Đã giao 07:30 [DATE]" at bounding box center [308, 152] width 185 height 58
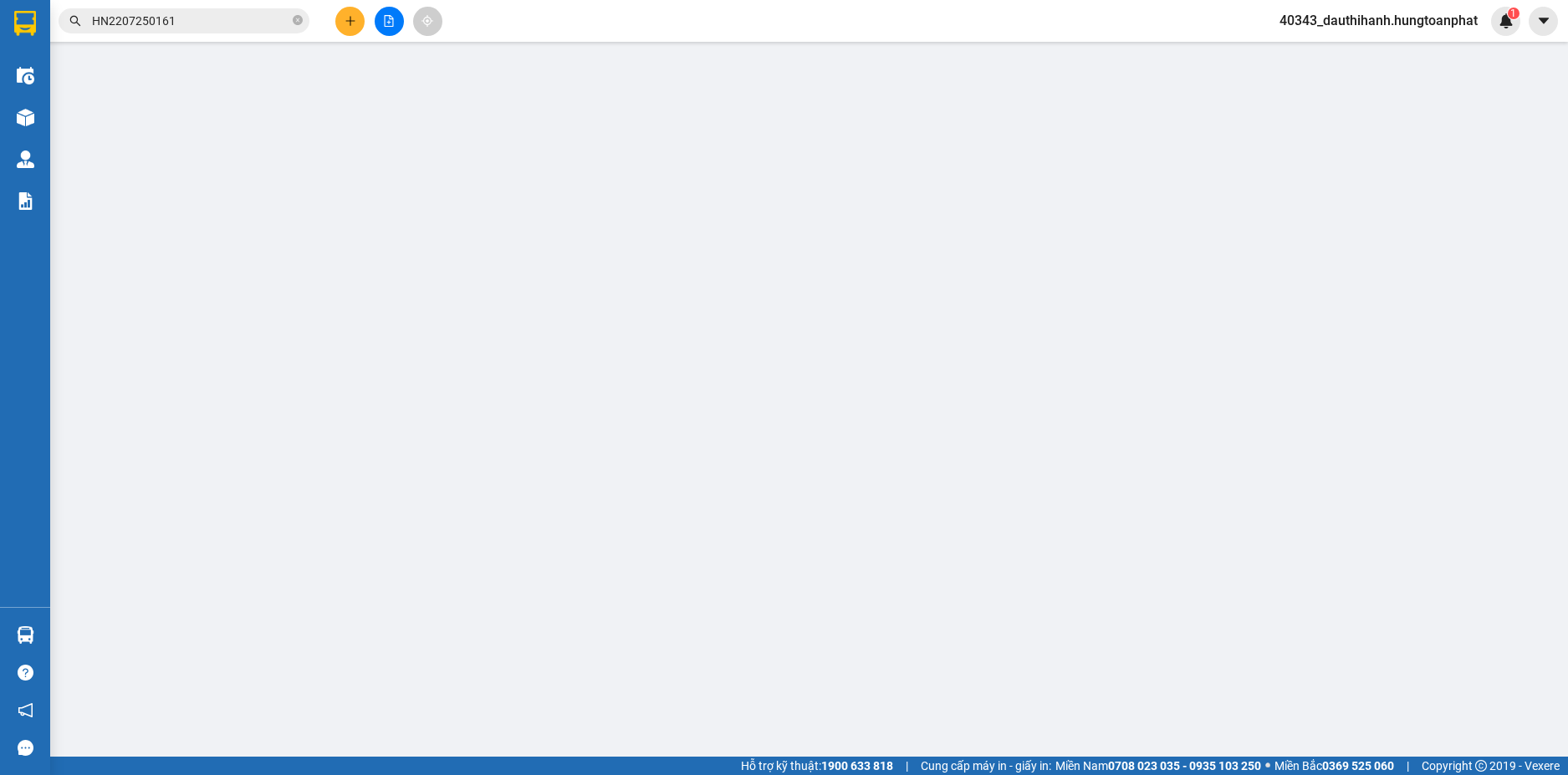
type input "0982813288"
type input "DP Tân An"
type input "0978158231"
type input "Chị Diệp"
checkbox input "true"
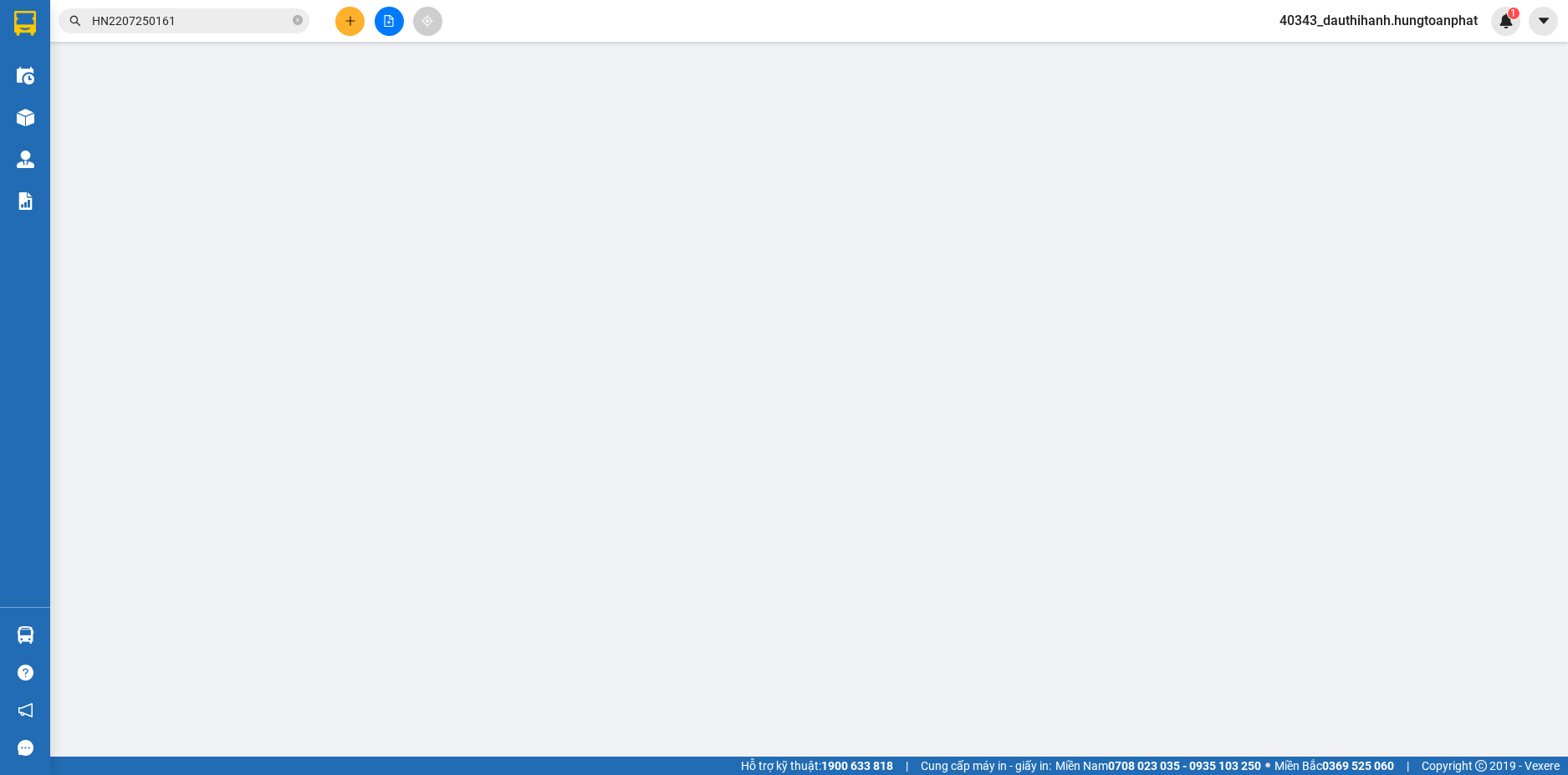
type input "454 Hải Thượng Lãn Ông, Thành phố [GEOGRAPHIC_DATA]"
type input "300.000"
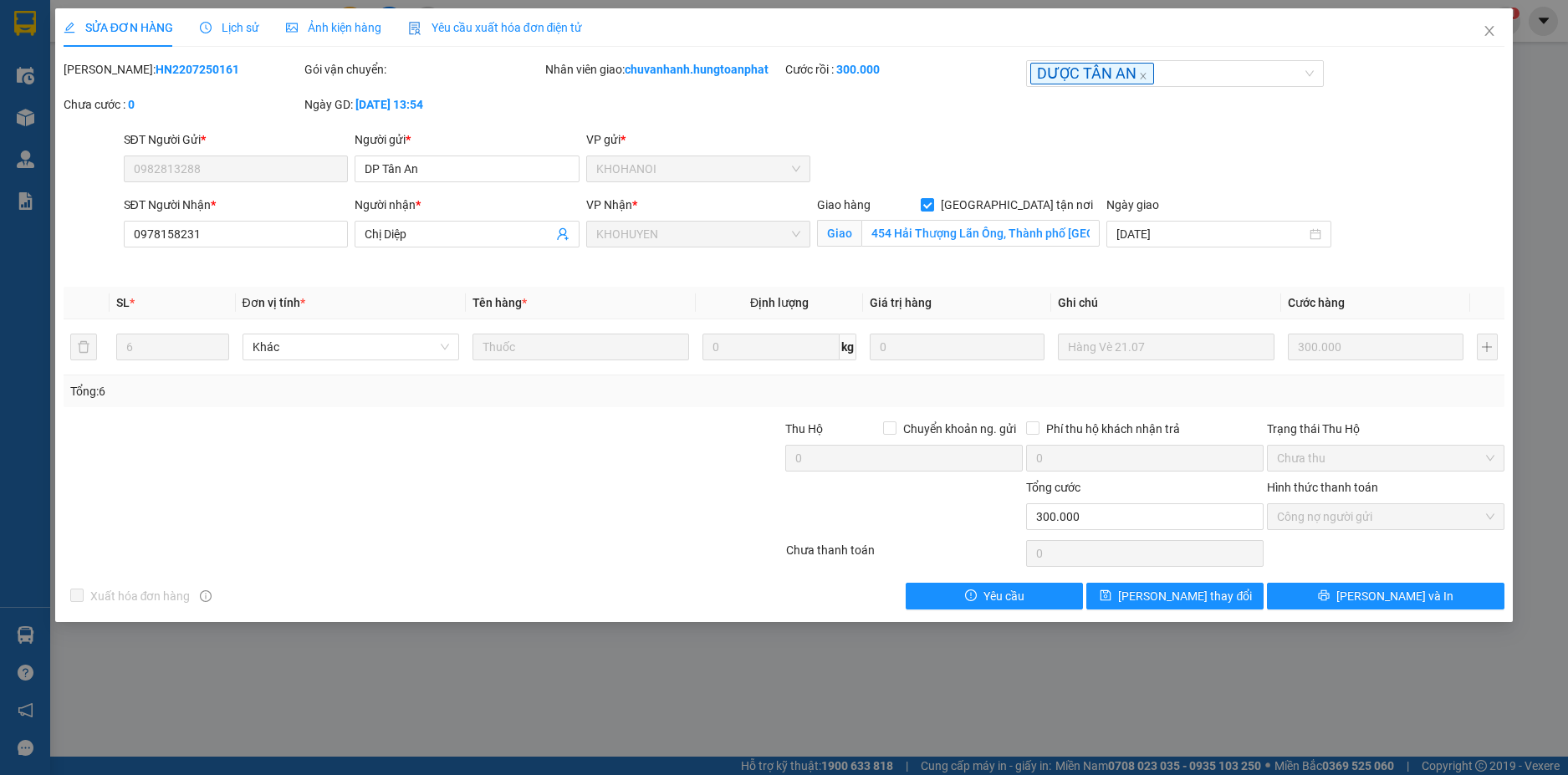
click at [245, 30] on span "Lịch sử" at bounding box center [230, 28] width 59 height 14
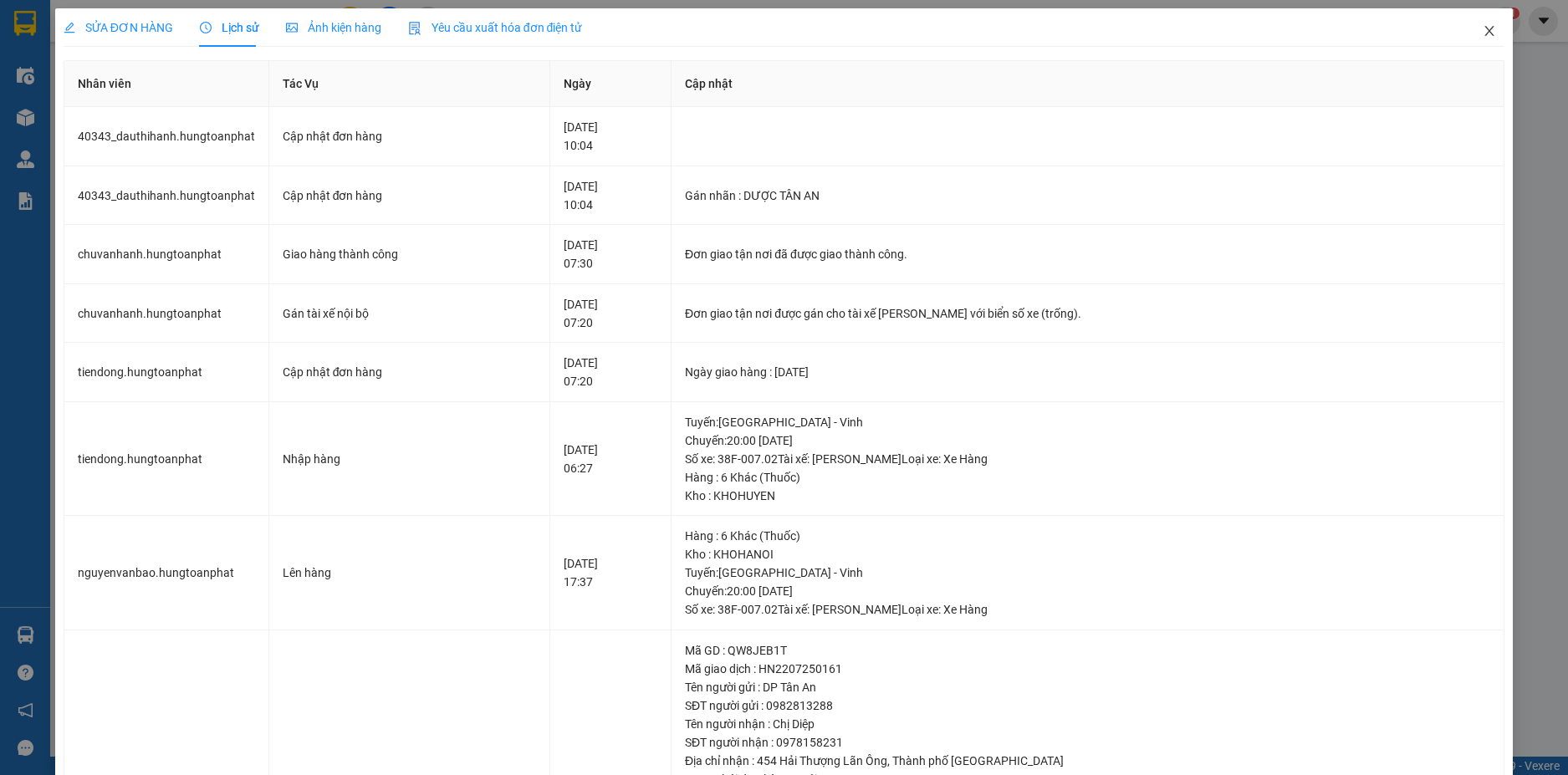
click at [1468, 31] on span "Close" at bounding box center [1489, 31] width 47 height 47
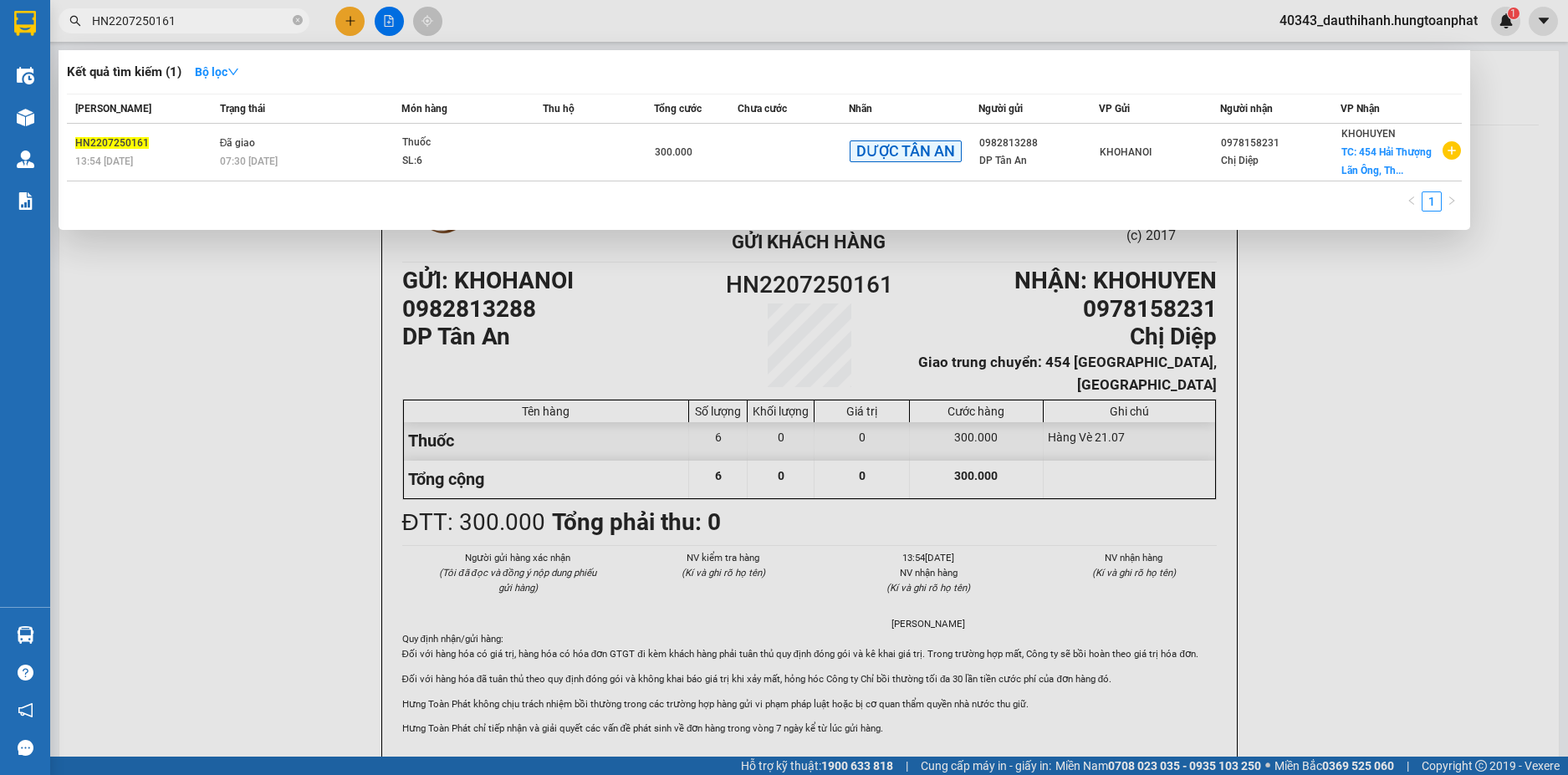
drag, startPoint x: 234, startPoint y: 24, endPoint x: 0, endPoint y: -11, distance: 236.6
click at [0, 0] on html "Kết quả tìm kiếm ( 1 ) Bộ lọc Mã ĐH Trạng thái Món hàng Thu hộ Tổng cước Chưa c…" at bounding box center [784, 388] width 1568 height 775
paste input "107250088"
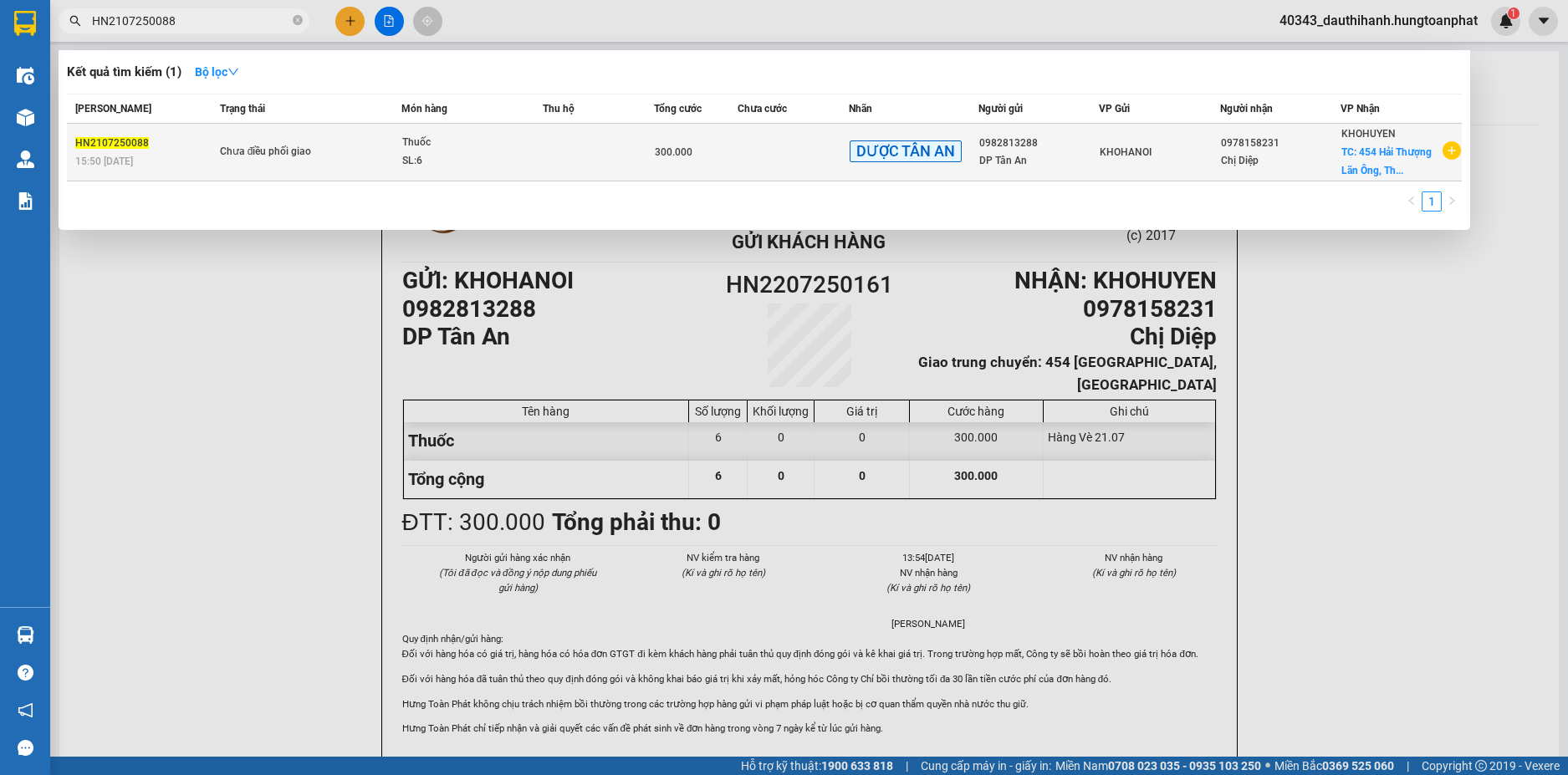
type input "HN2107250088"
click at [554, 146] on td at bounding box center [598, 152] width 112 height 58
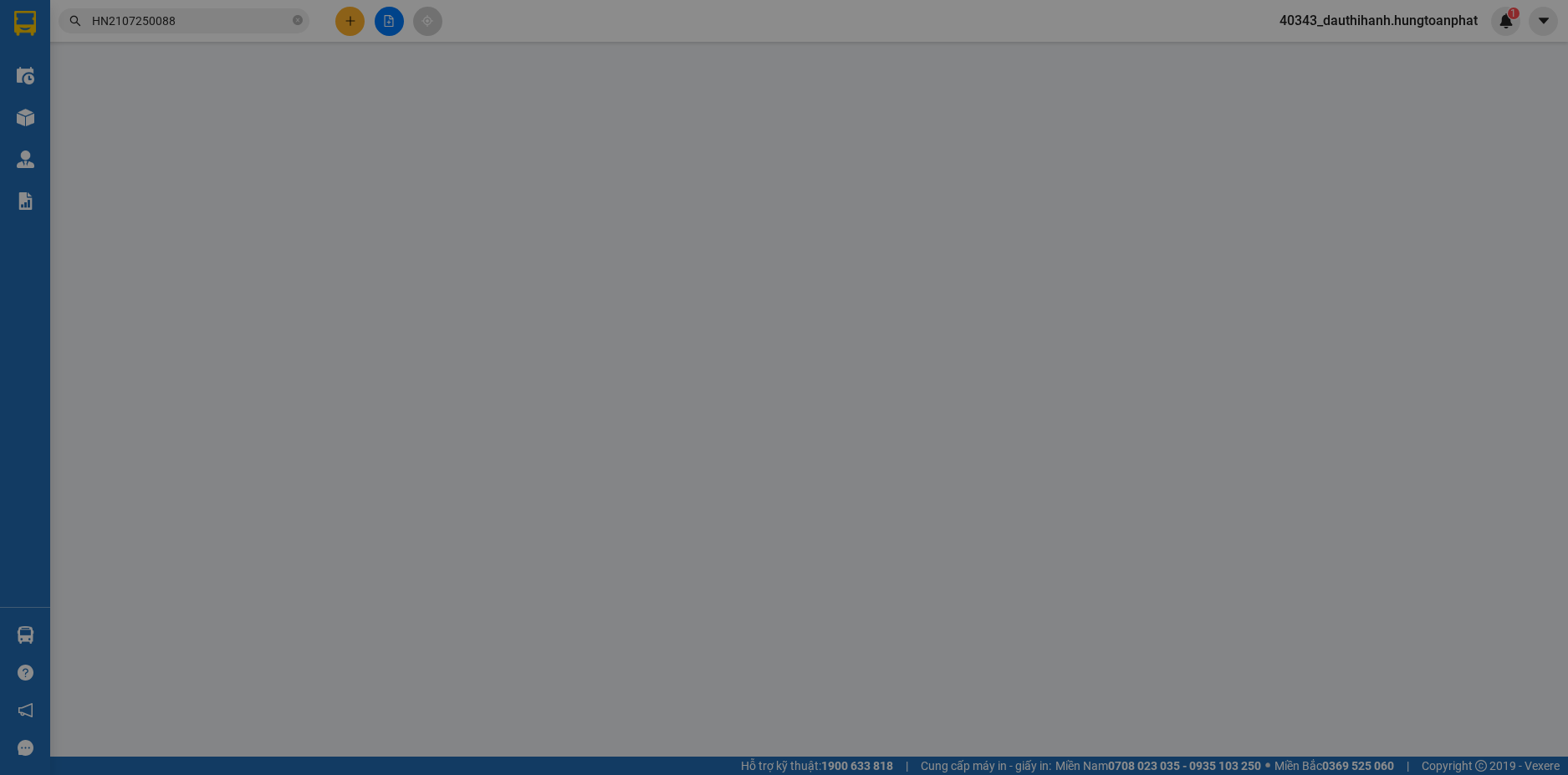
type input "0982813288"
type input "DP Tân An"
type input "0978158231"
type input "Chị Diệp"
checkbox input "true"
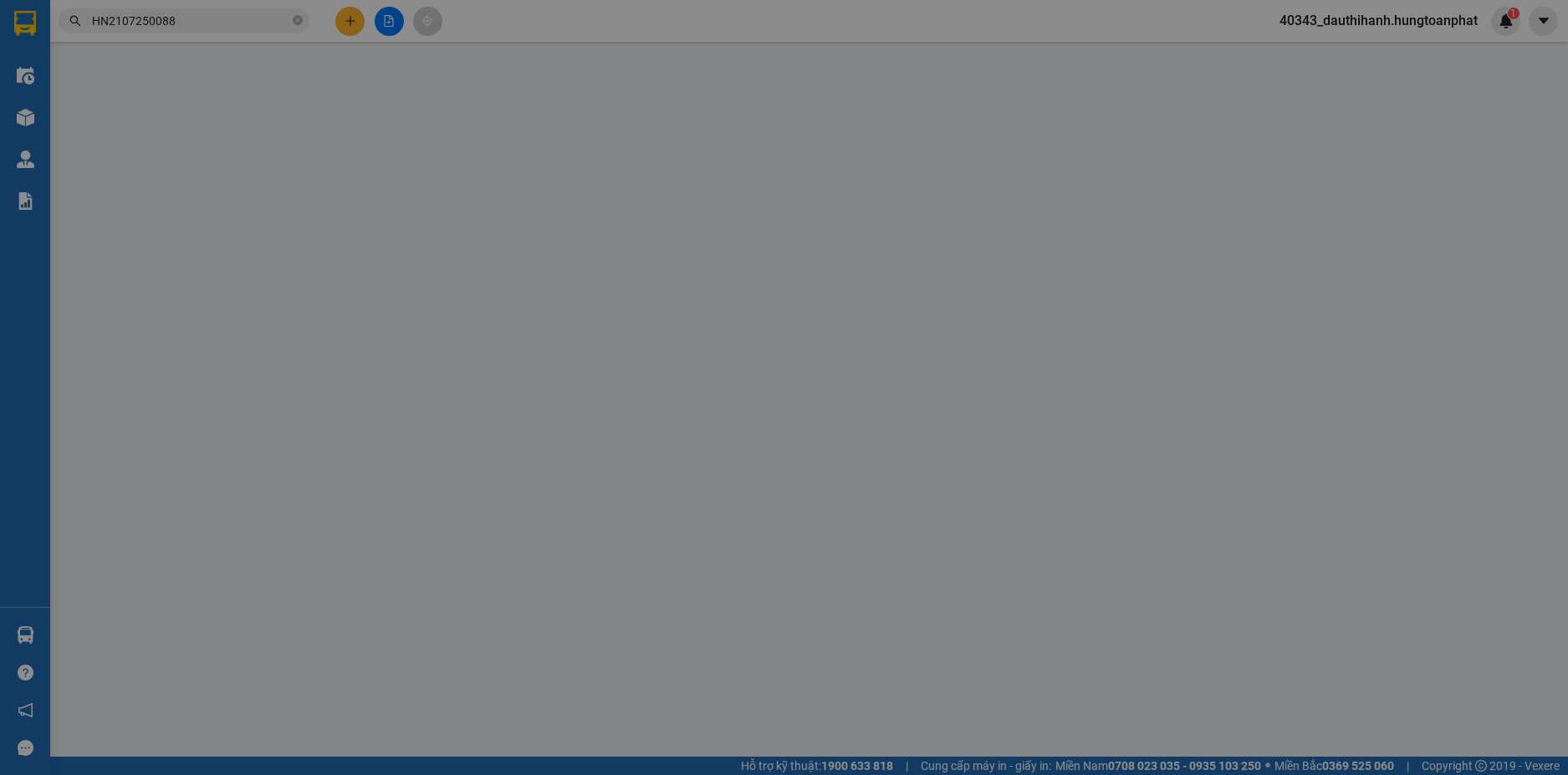
type input "454 Hải Thượng Lãn Ông, Thành phố [GEOGRAPHIC_DATA]"
type input "300.000"
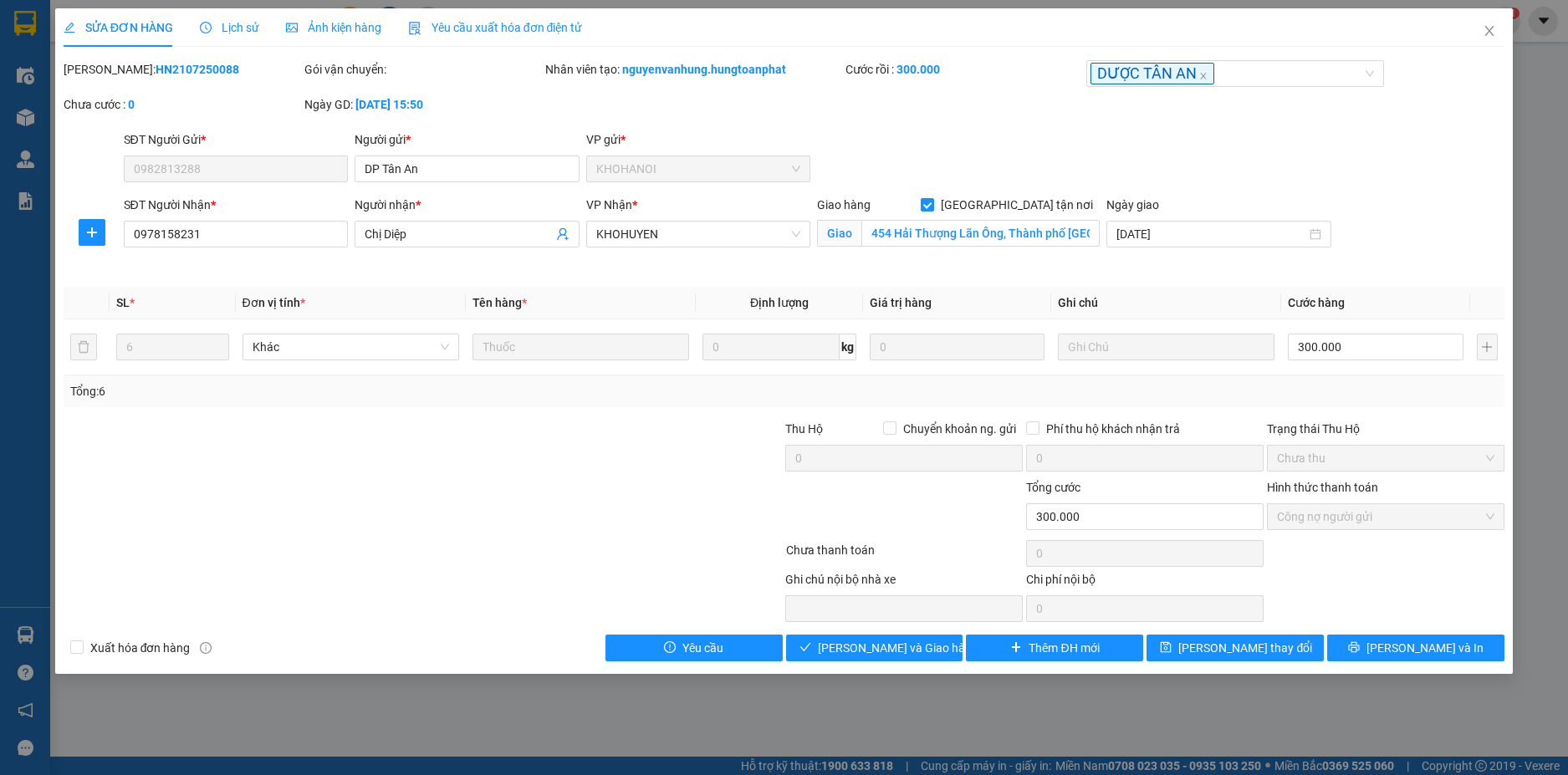
click at [238, 29] on span "Lịch sử" at bounding box center [230, 28] width 59 height 14
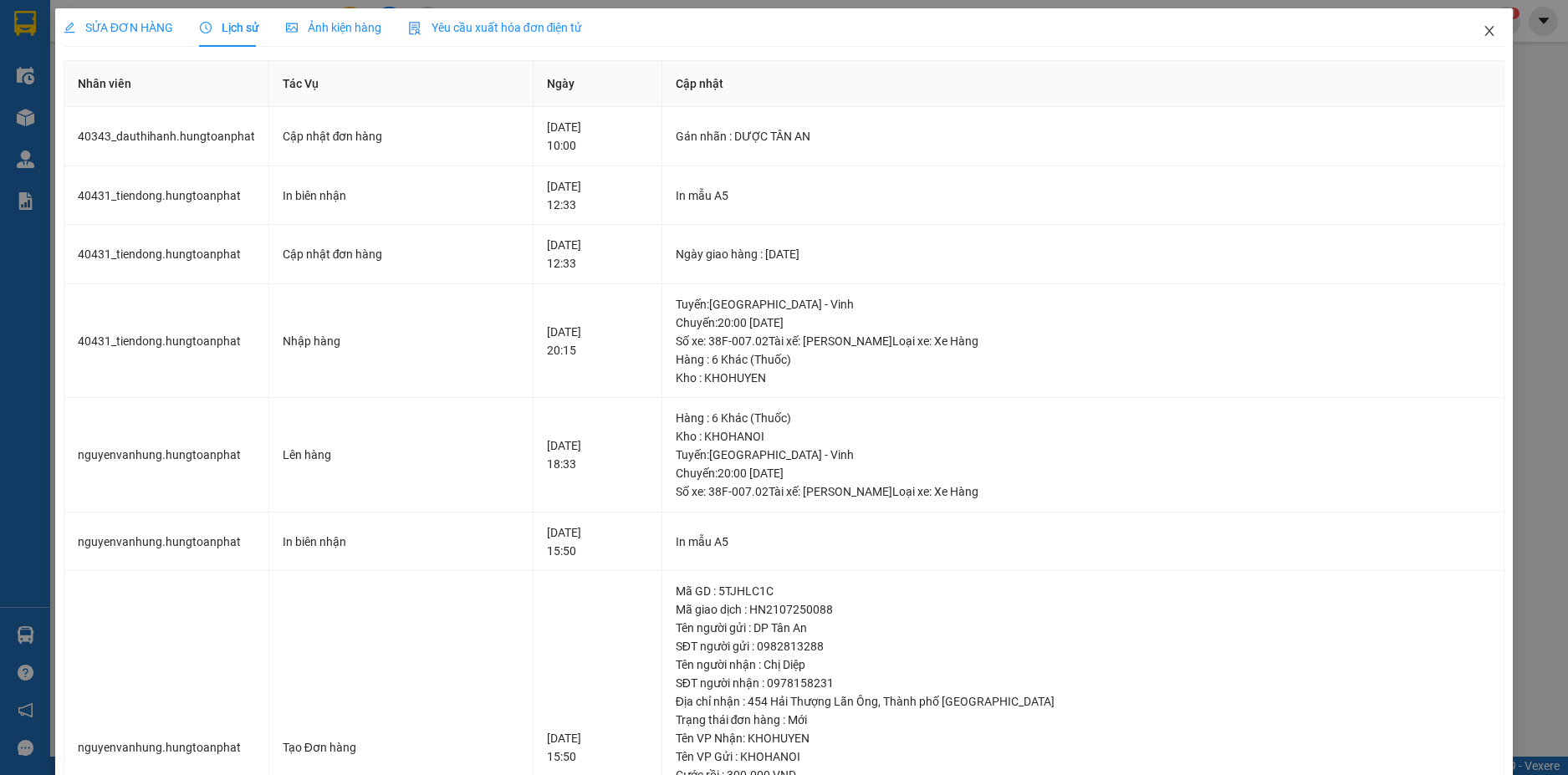
click at [1468, 33] on span "Close" at bounding box center [1489, 31] width 47 height 47
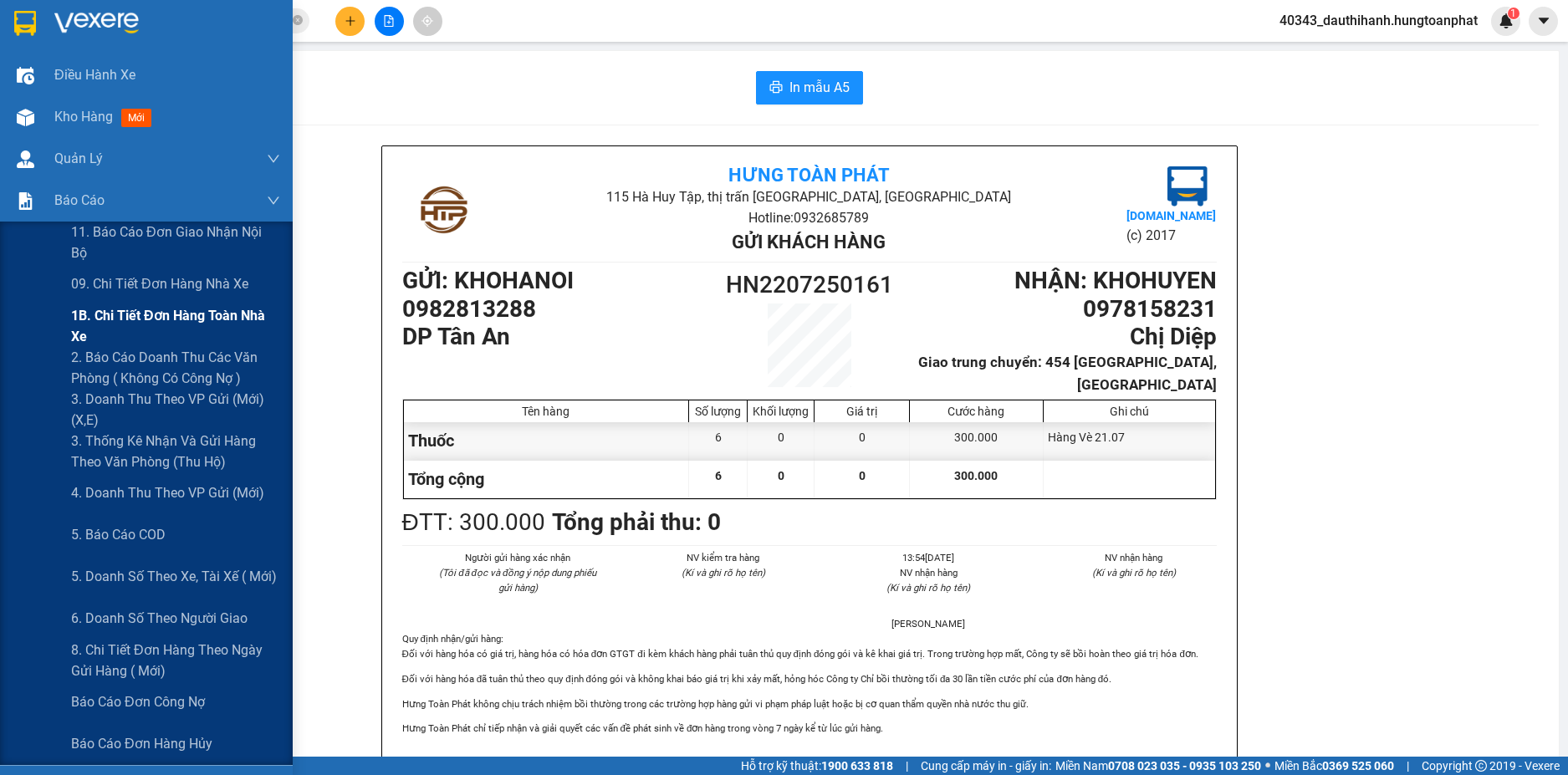
click at [122, 327] on span "1B. Chi tiết đơn hàng toàn nhà xe" at bounding box center [175, 326] width 209 height 42
